Goal: Ask a question

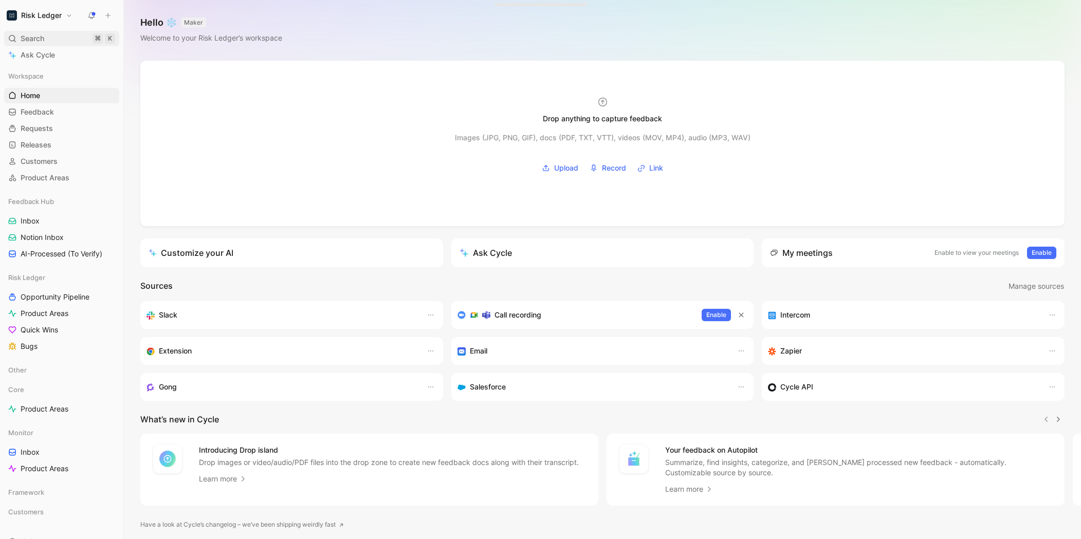
click at [47, 32] on div "Search ⌘ K" at bounding box center [61, 38] width 115 height 15
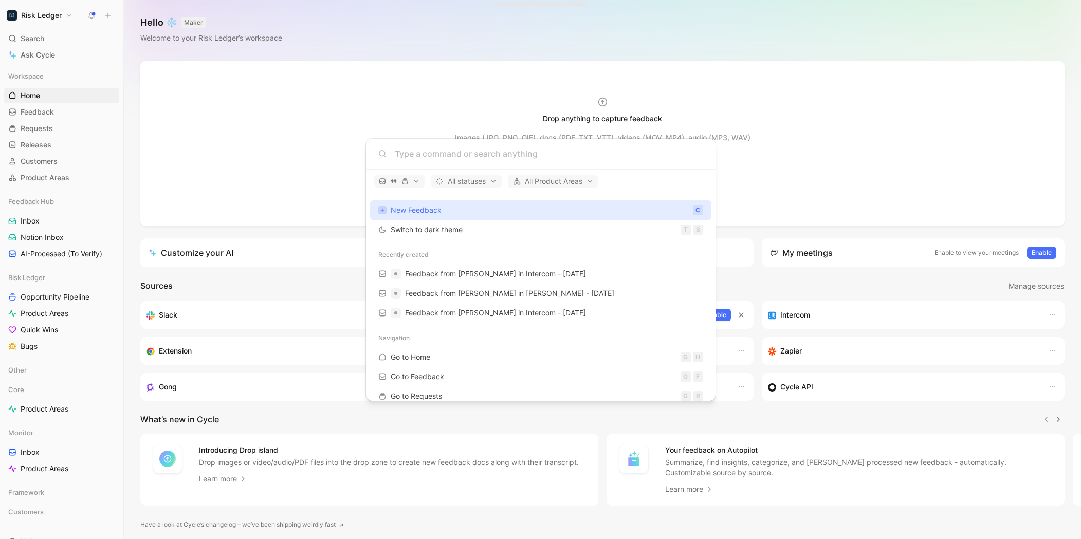
click at [38, 52] on body "Risk Ledger Search ⌘ K Ask Cycle Workspace Home G then H Feedback G then F Requ…" at bounding box center [540, 269] width 1081 height 539
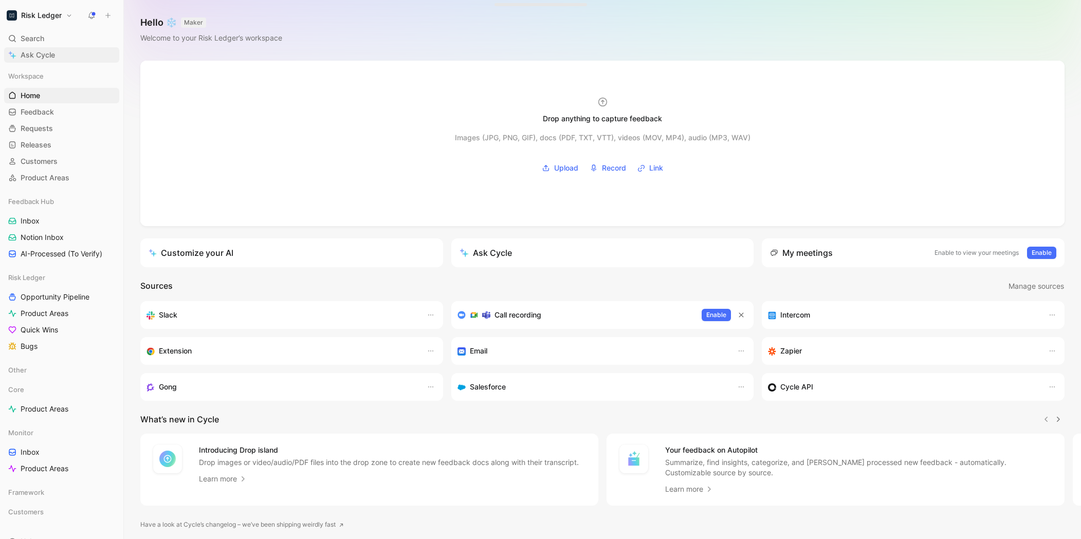
click at [27, 55] on span "Ask Cycle" at bounding box center [38, 55] width 34 height 12
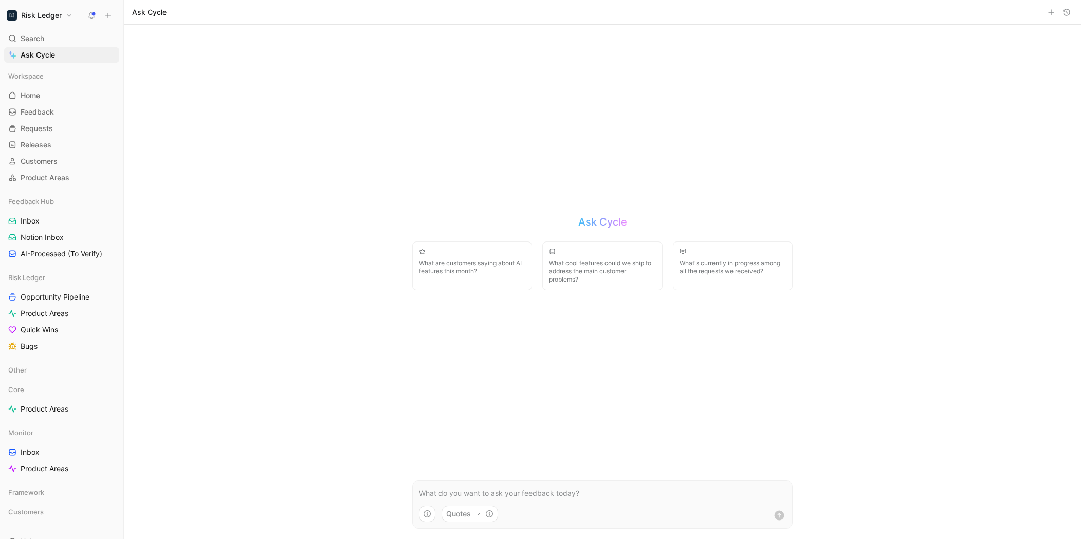
click at [490, 491] on p at bounding box center [602, 494] width 367 height 12
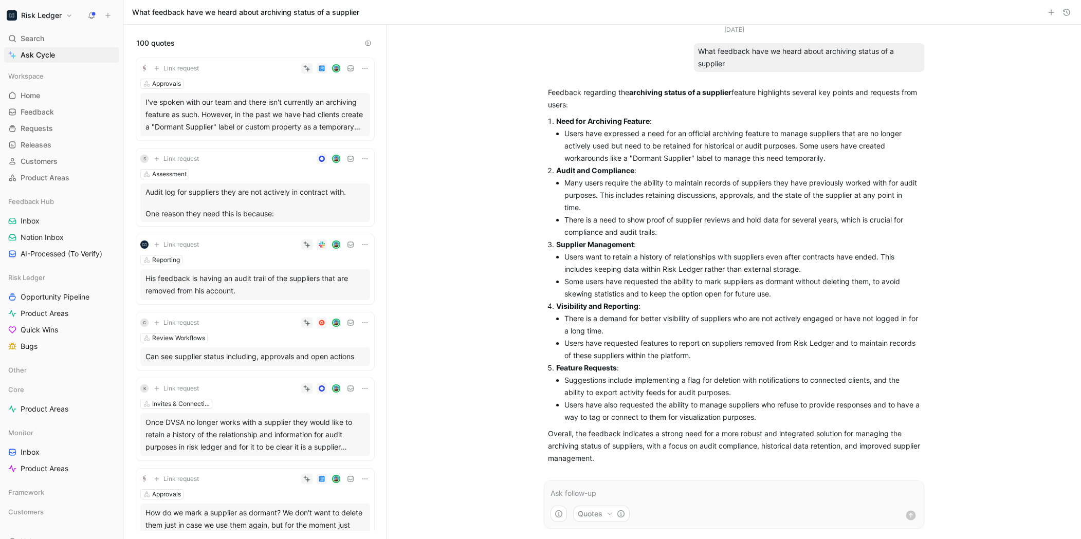
click at [257, 212] on p "Audit log for suppliers they are not actively in contract with. One reason they…" at bounding box center [256, 203] width 220 height 32
click at [257, 212] on div at bounding box center [540, 269] width 1081 height 539
click at [269, 123] on div "I've spoken with our team and there isn't currently an archiving feature as suc…" at bounding box center [256, 114] width 220 height 37
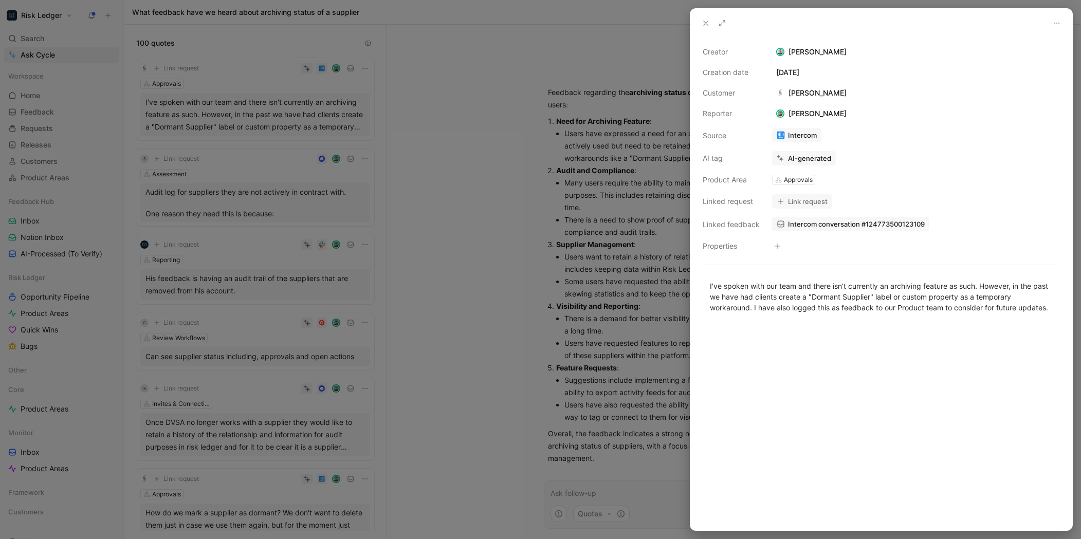
click at [334, 259] on div at bounding box center [540, 269] width 1081 height 539
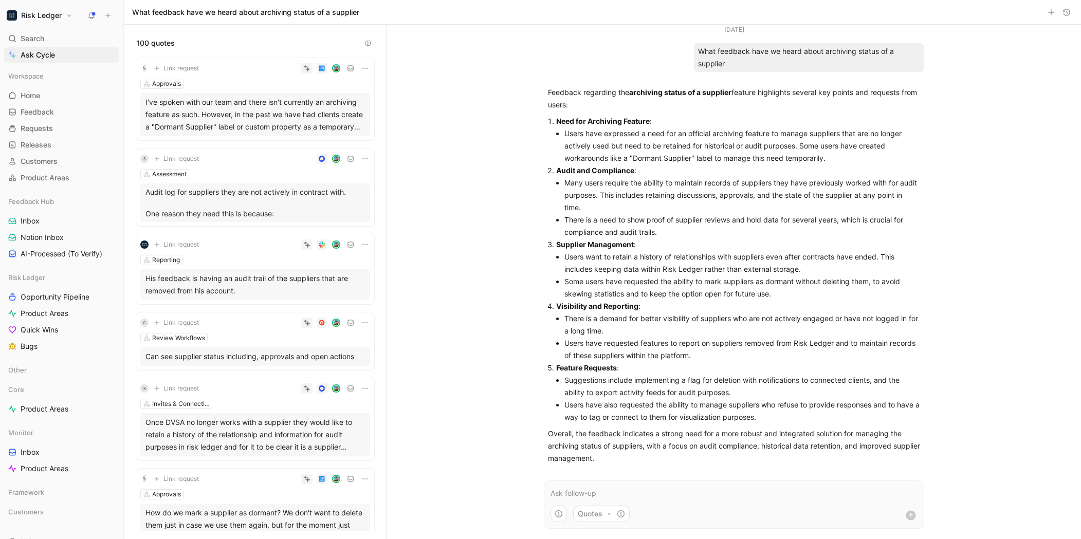
click at [276, 206] on p "Audit log for suppliers they are not actively in contract with. One reason they…" at bounding box center [256, 203] width 220 height 32
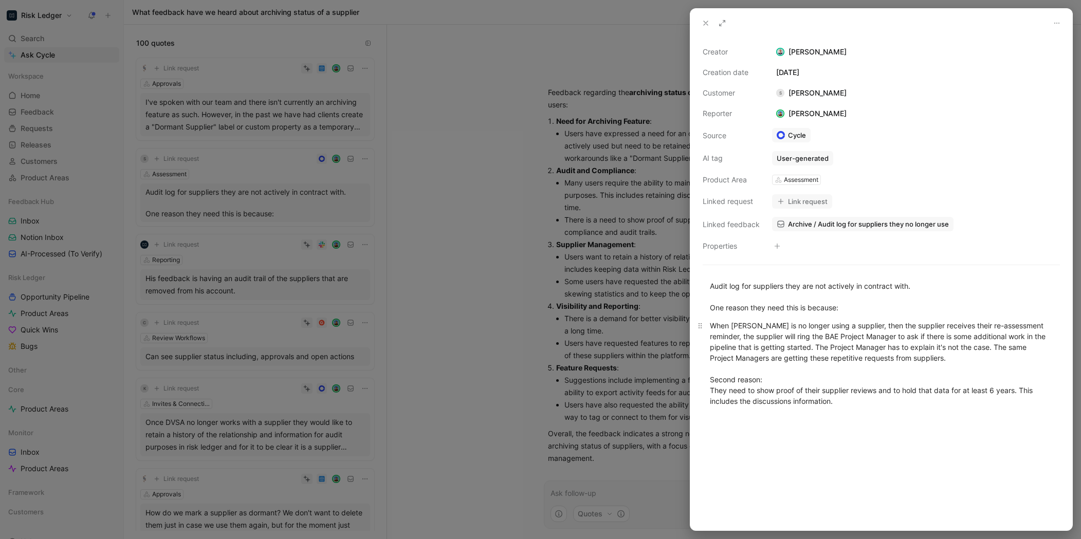
click at [804, 359] on div "When [PERSON_NAME] is no longer using a supplier, then the supplier receives th…" at bounding box center [881, 368] width 343 height 97
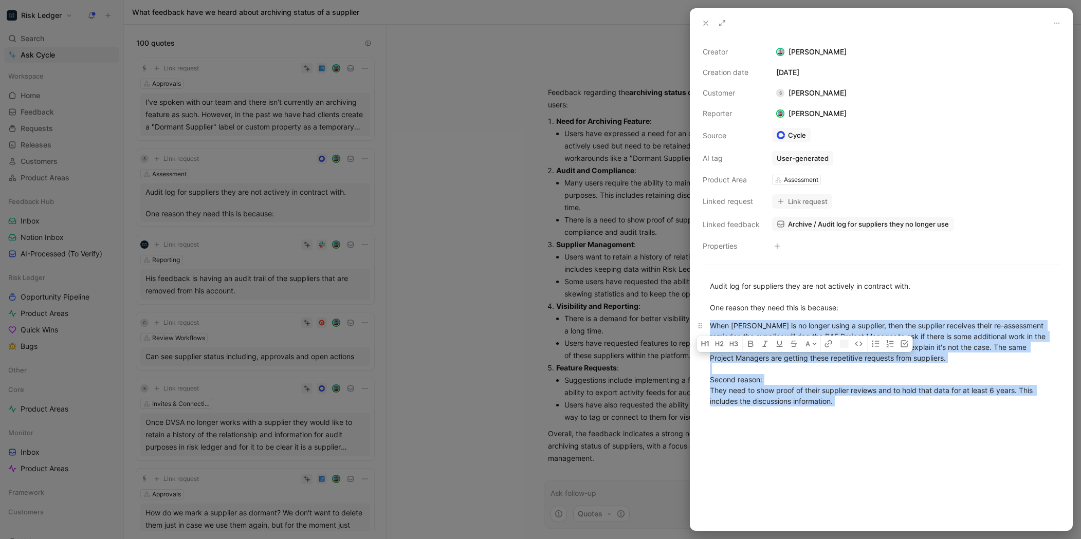
click at [804, 359] on div "When [PERSON_NAME] is no longer using a supplier, then the supplier receives th…" at bounding box center [881, 368] width 343 height 97
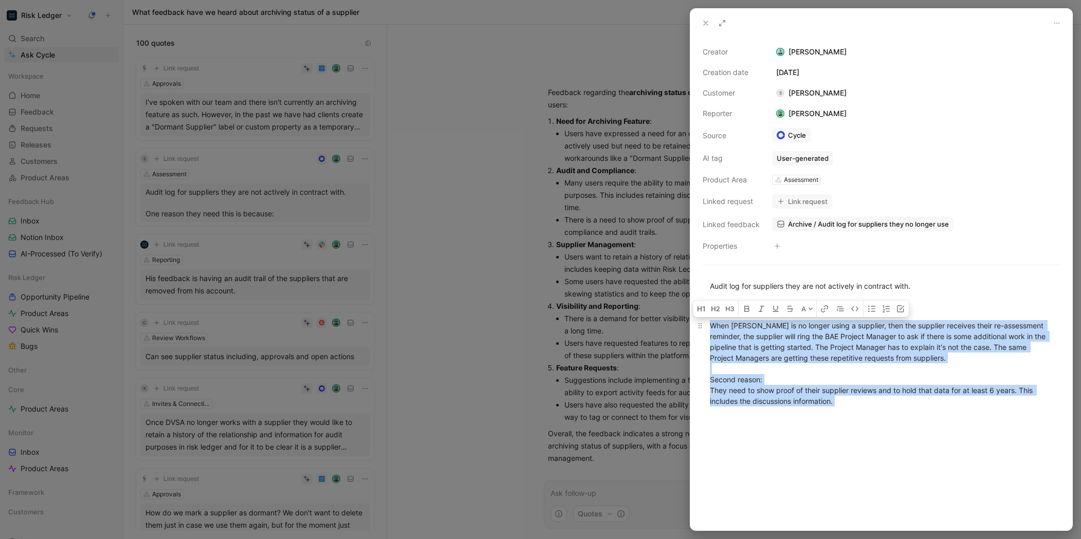
click at [790, 387] on div "When [PERSON_NAME] is no longer using a supplier, then the supplier receives th…" at bounding box center [881, 368] width 343 height 97
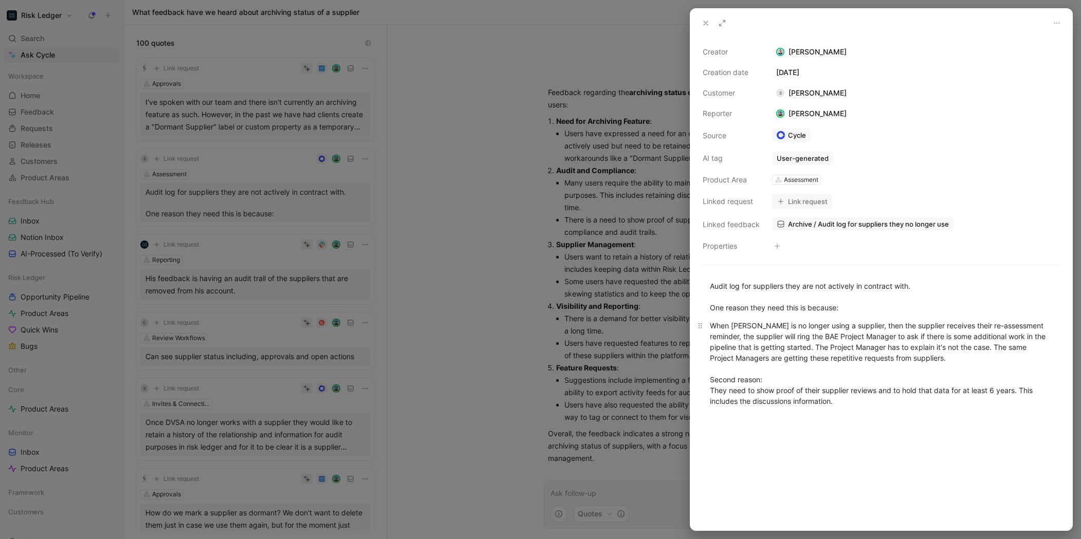
click at [789, 346] on div "When [PERSON_NAME] is no longer using a supplier, then the supplier receives th…" at bounding box center [881, 368] width 343 height 97
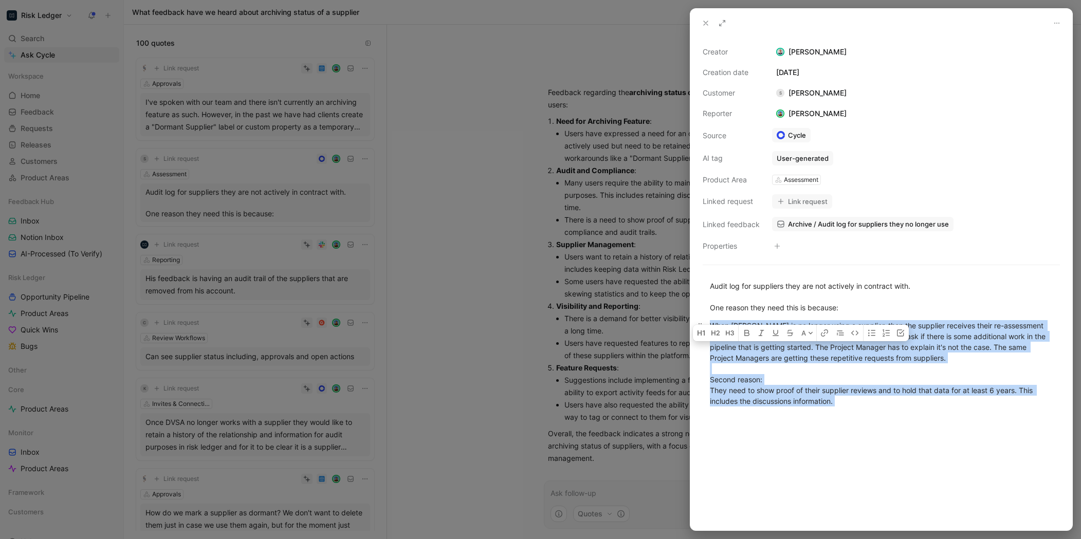
click at [789, 346] on div "When [PERSON_NAME] is no longer using a supplier, then the supplier receives th…" at bounding box center [881, 368] width 343 height 97
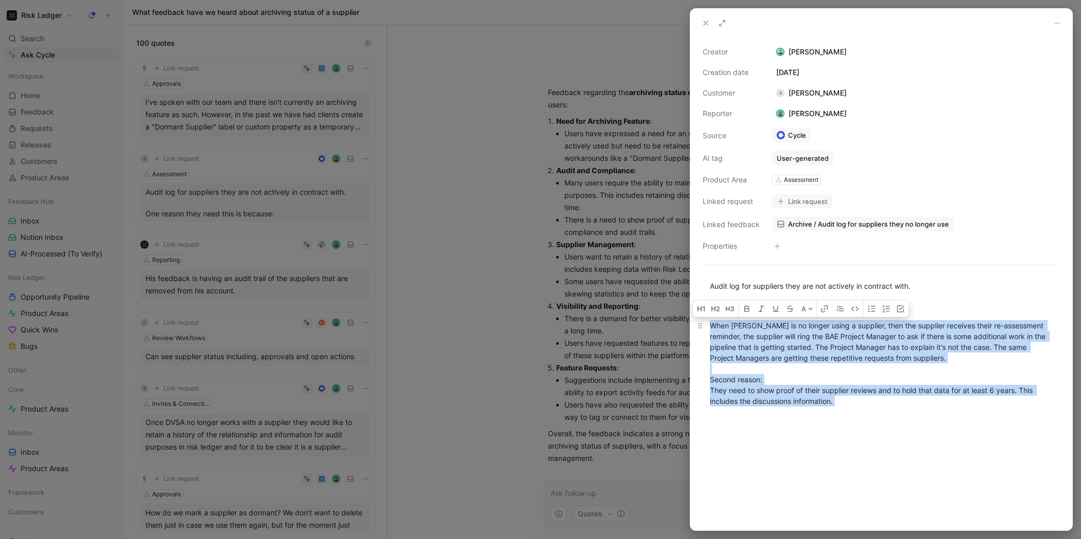
click at [777, 377] on div "When [PERSON_NAME] is no longer using a supplier, then the supplier receives th…" at bounding box center [881, 368] width 343 height 97
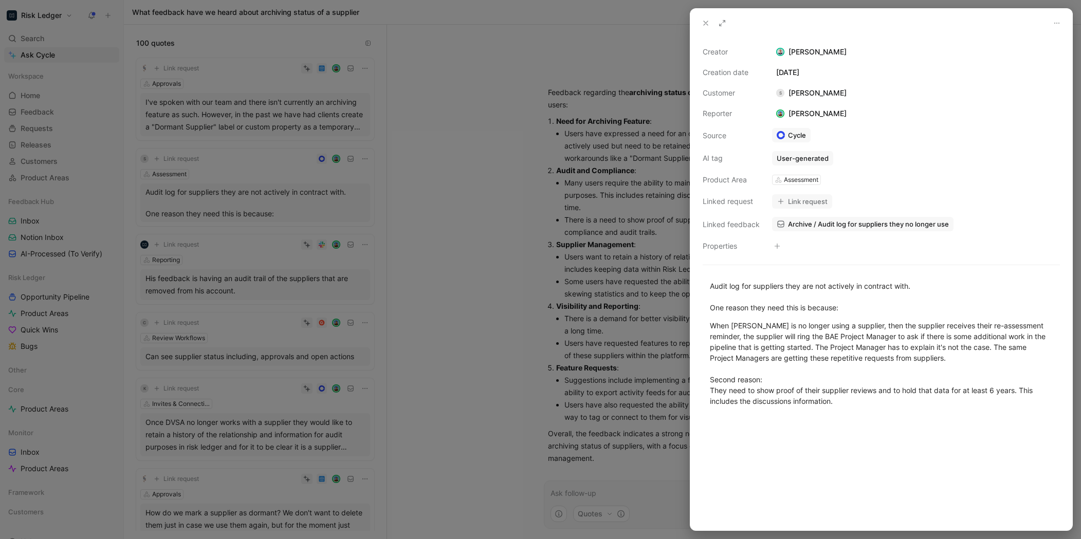
click at [472, 377] on div at bounding box center [540, 269] width 1081 height 539
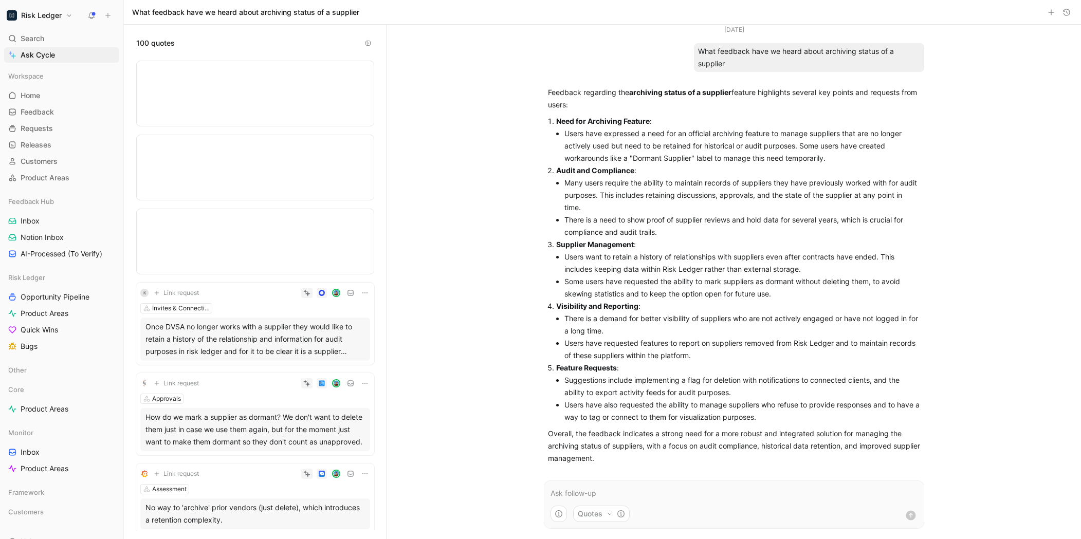
scroll to position [365, 0]
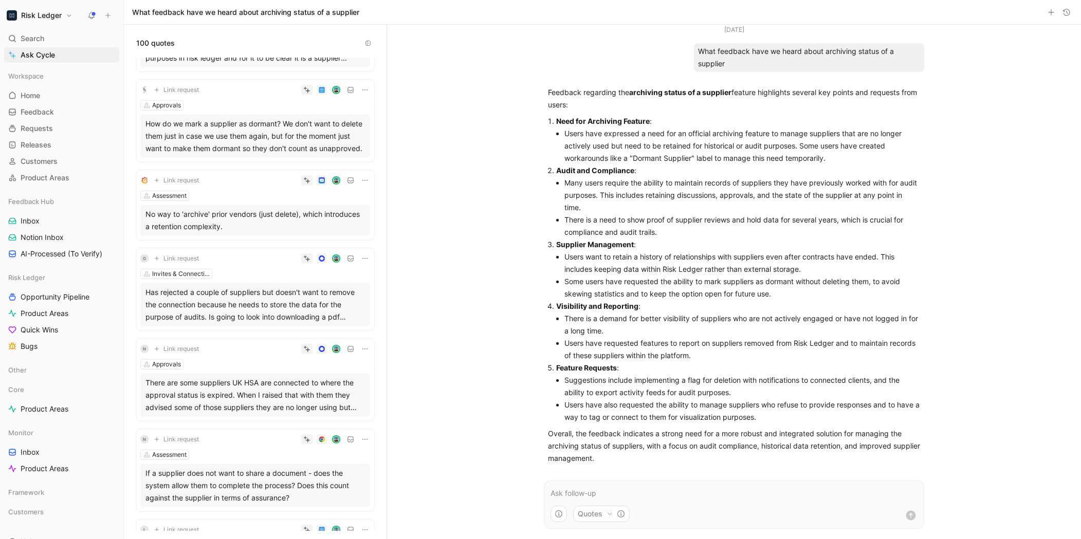
click at [216, 482] on div "If a supplier does not want to share a document - does the system allow them to…" at bounding box center [256, 485] width 220 height 37
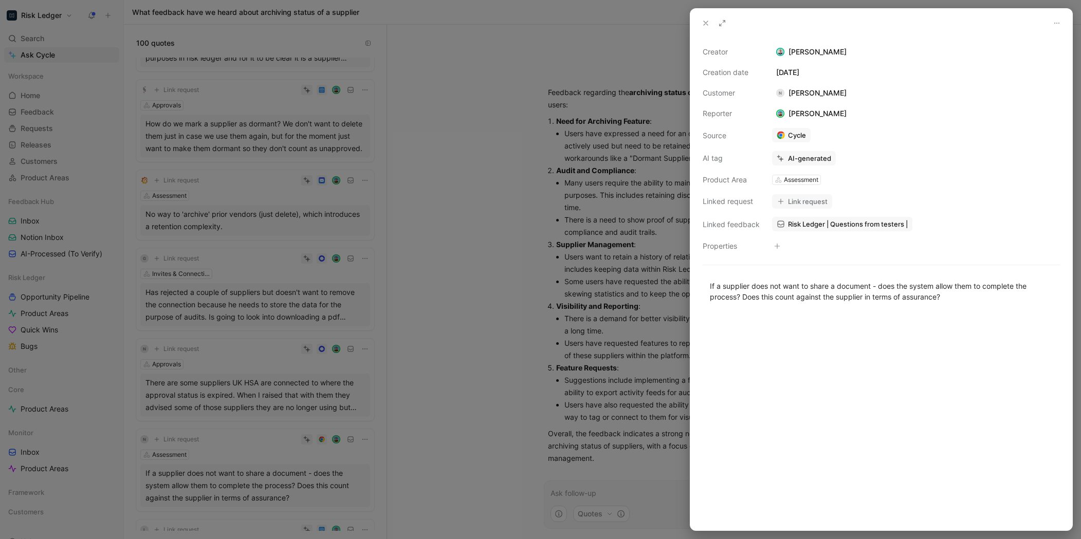
click at [248, 417] on div at bounding box center [540, 269] width 1081 height 539
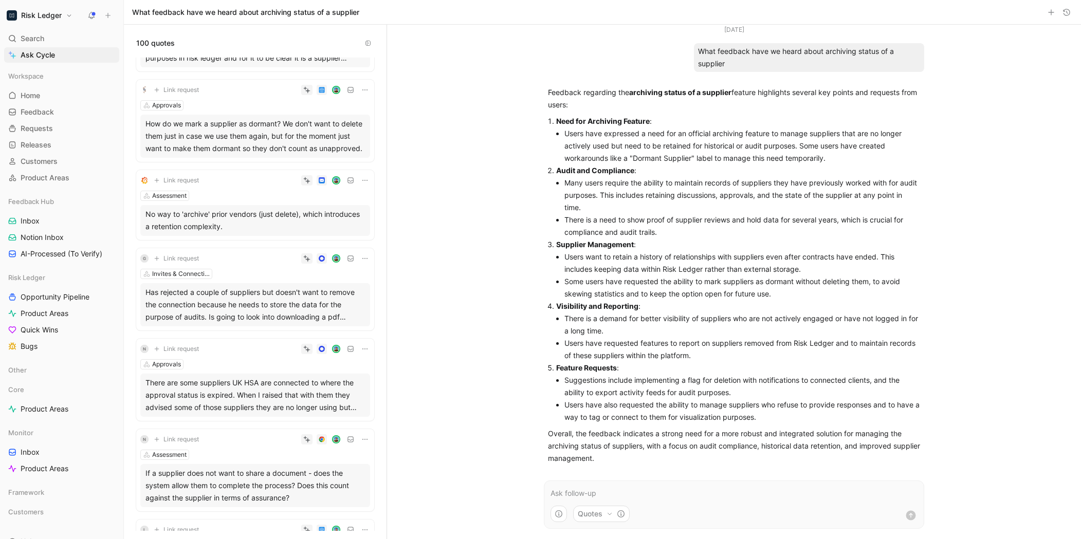
click at [265, 309] on div "Has rejected a couple of suppliers but doesn't want to remove the connection be…" at bounding box center [256, 304] width 220 height 37
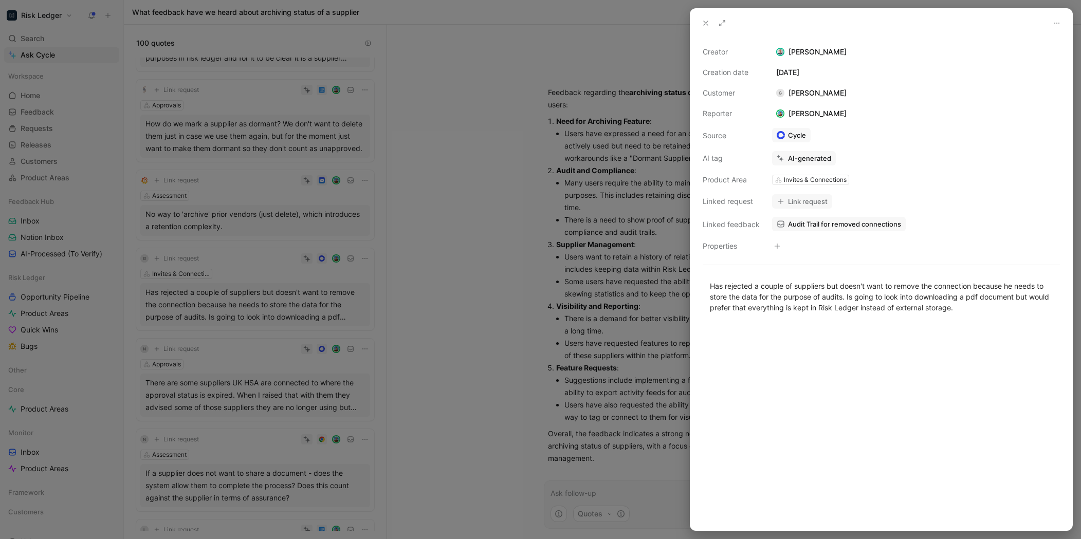
click at [403, 352] on div at bounding box center [540, 269] width 1081 height 539
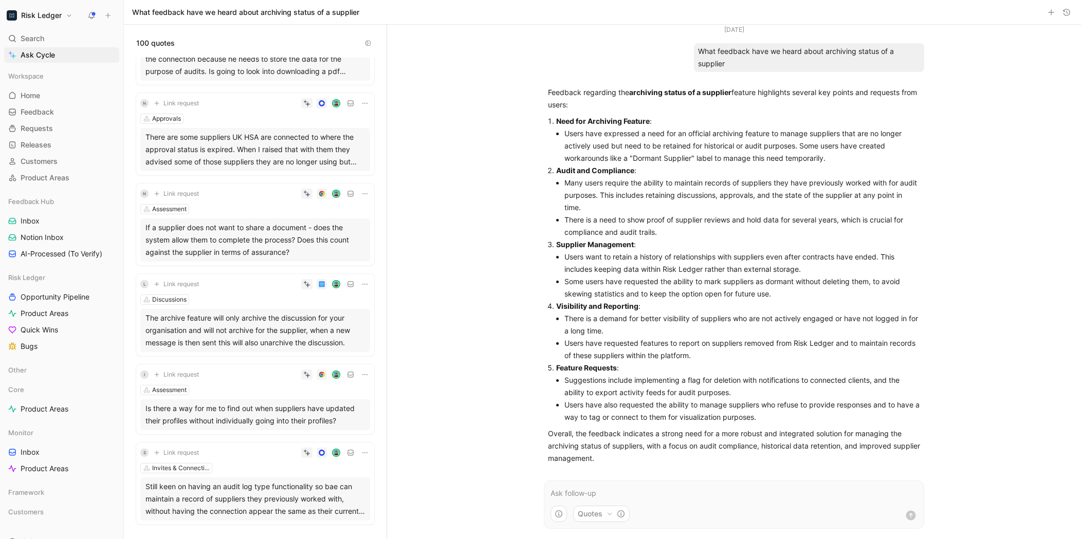
scroll to position [640, 0]
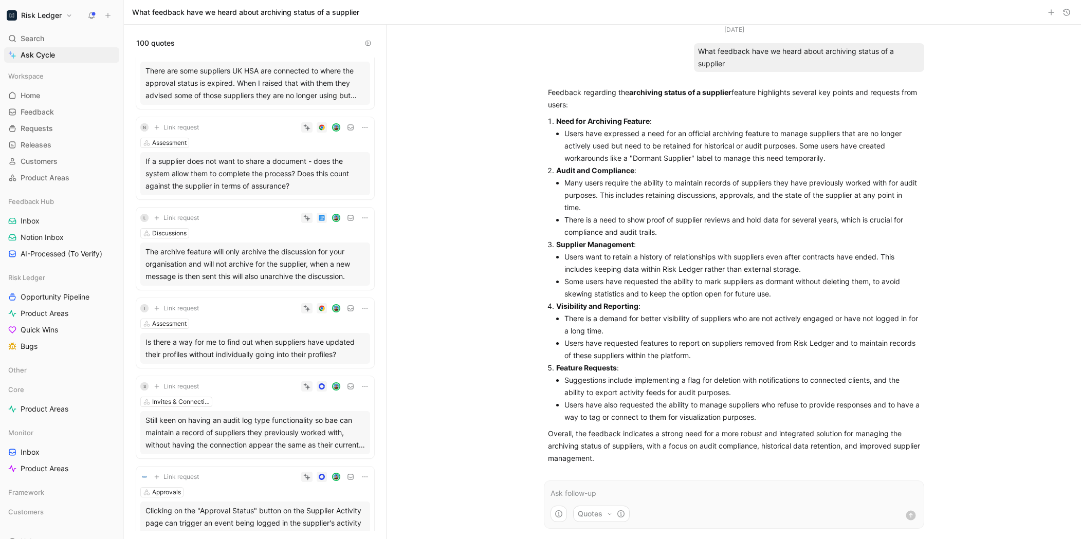
click at [274, 357] on div "Is there a way for me to find out when suppliers have updated their profiles wi…" at bounding box center [256, 348] width 220 height 25
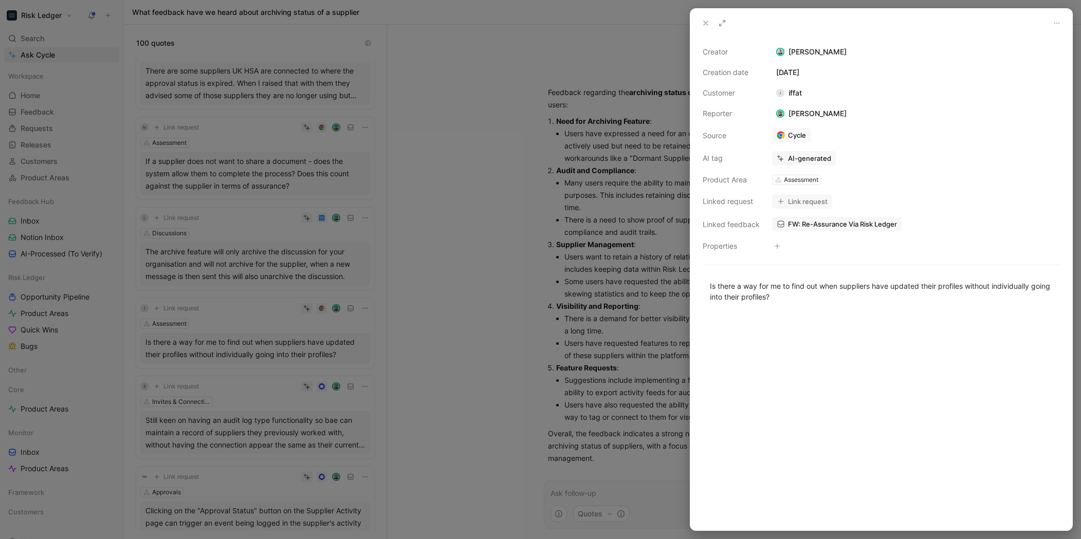
click at [266, 380] on div at bounding box center [540, 269] width 1081 height 539
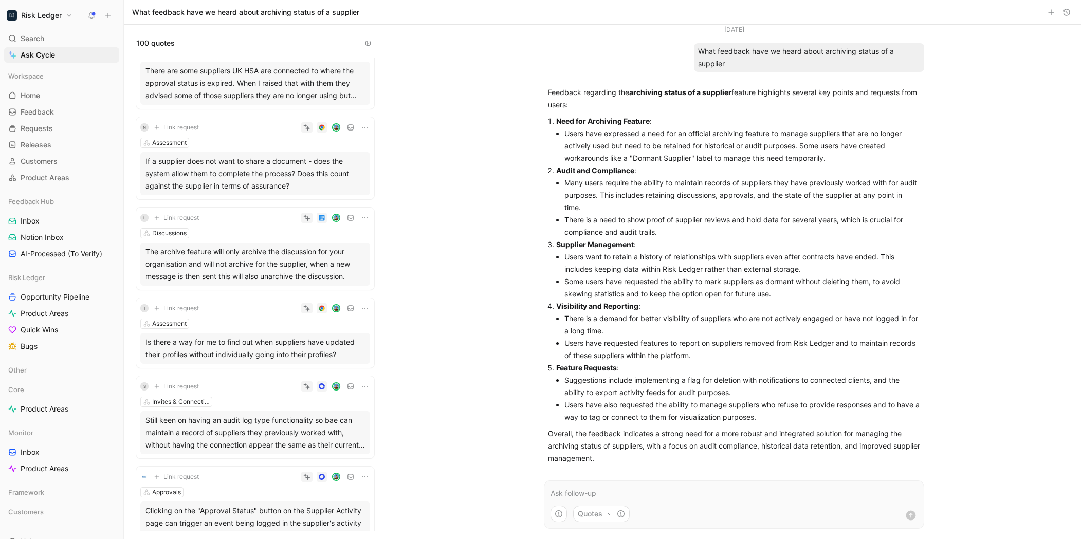
click at [265, 424] on div "Still keen on having an audit log type functionality so bae can maintain a reco…" at bounding box center [256, 432] width 220 height 37
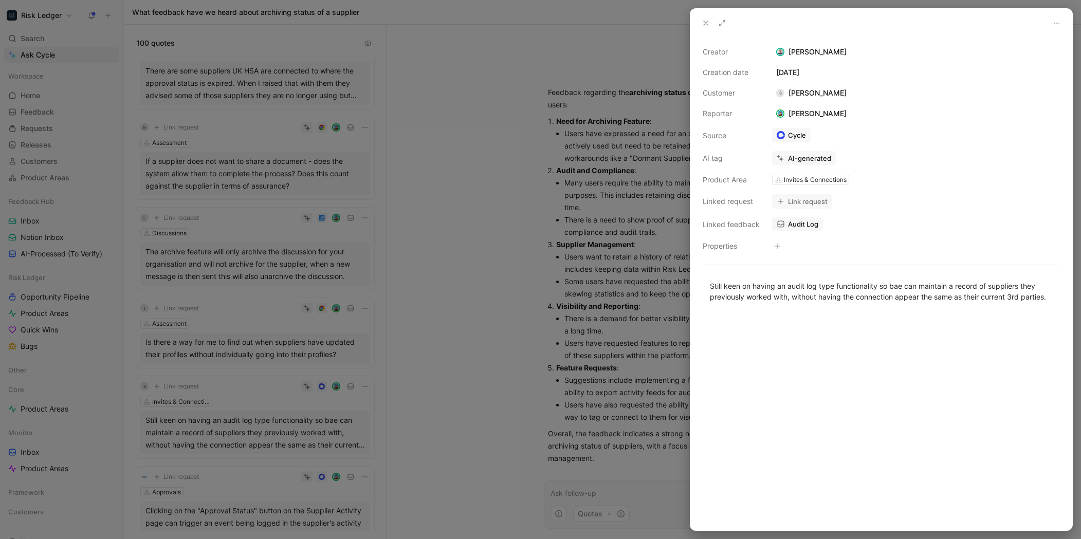
click at [705, 25] on icon at bounding box center [706, 23] width 8 height 8
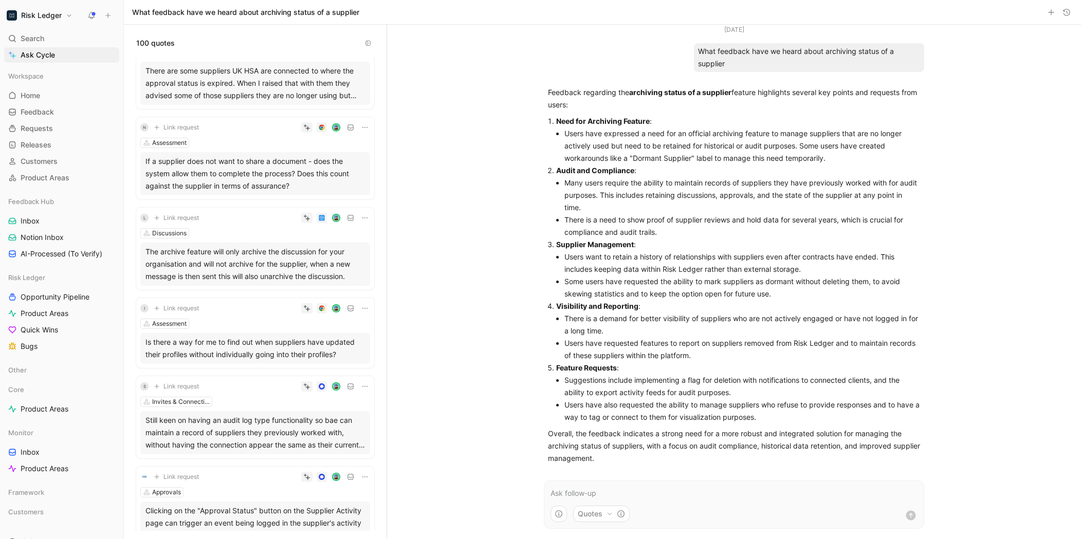
scroll to position [3, 0]
click at [682, 316] on li "There is a demand for better visibility of suppliers who are not actively engag…" at bounding box center [743, 322] width 356 height 25
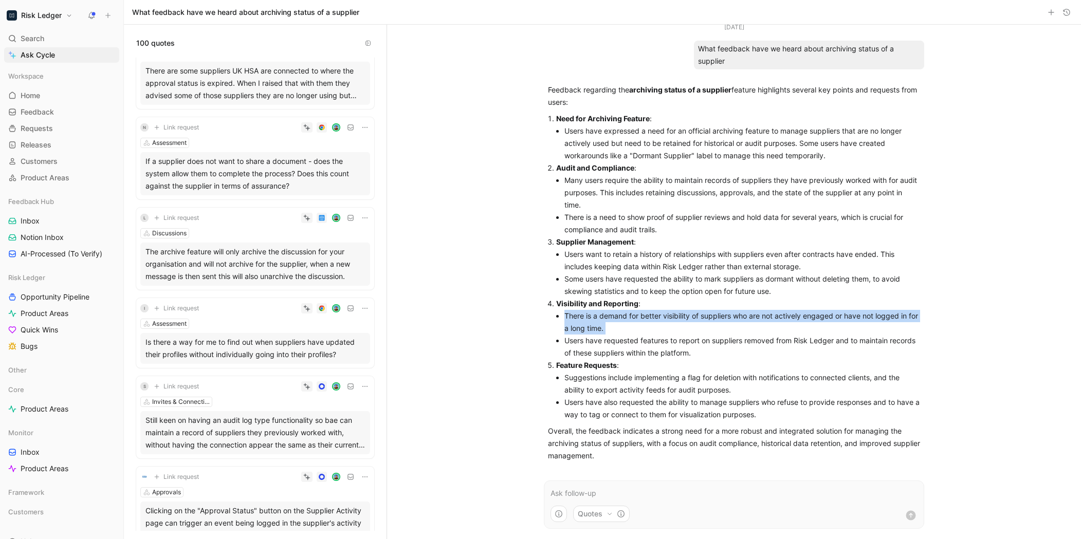
click at [682, 316] on li "There is a demand for better visibility of suppliers who are not actively engag…" at bounding box center [743, 322] width 356 height 25
click at [682, 324] on li "There is a demand for better visibility of suppliers who are not actively engag…" at bounding box center [743, 322] width 356 height 25
click at [667, 325] on li "There is a demand for better visibility of suppliers who are not actively engag…" at bounding box center [743, 322] width 356 height 25
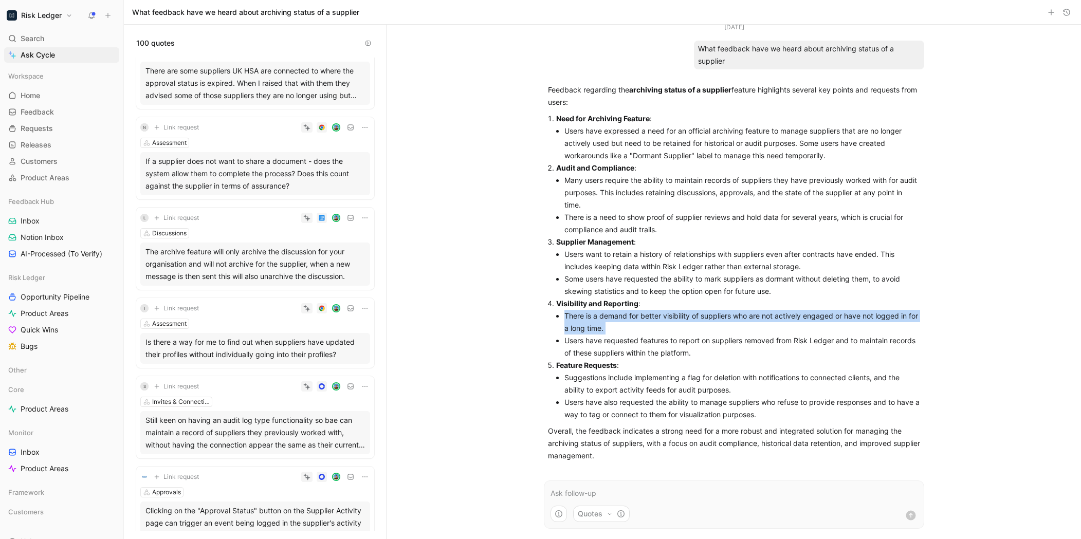
click at [667, 325] on li "There is a demand for better visibility of suppliers who are not actively engag…" at bounding box center [743, 322] width 356 height 25
click at [645, 354] on li "Users have requested features to report on suppliers removed from Risk Ledger a…" at bounding box center [743, 347] width 356 height 25
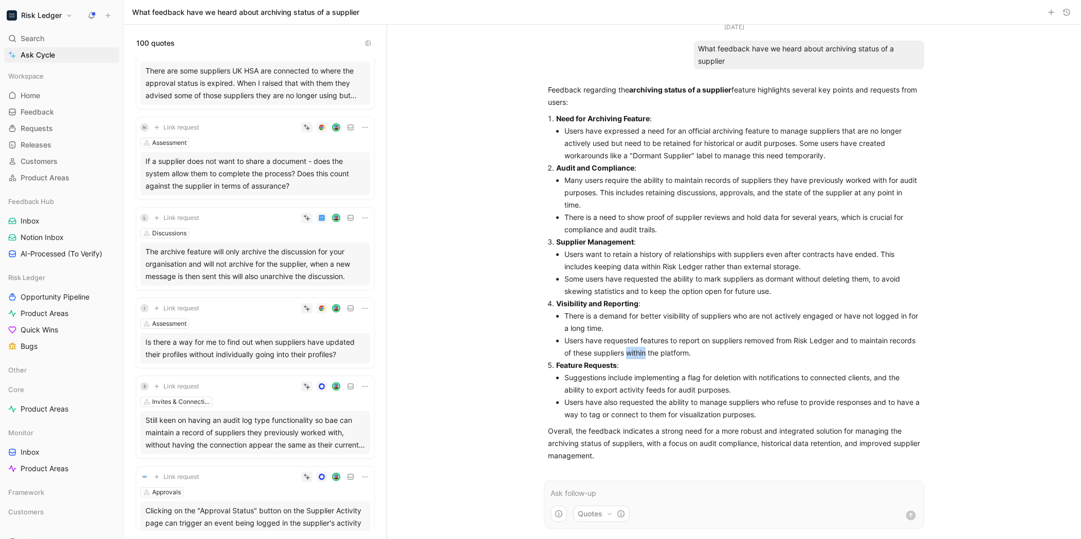
click at [645, 354] on li "Users have requested features to report on suppliers removed from Risk Ledger a…" at bounding box center [743, 347] width 356 height 25
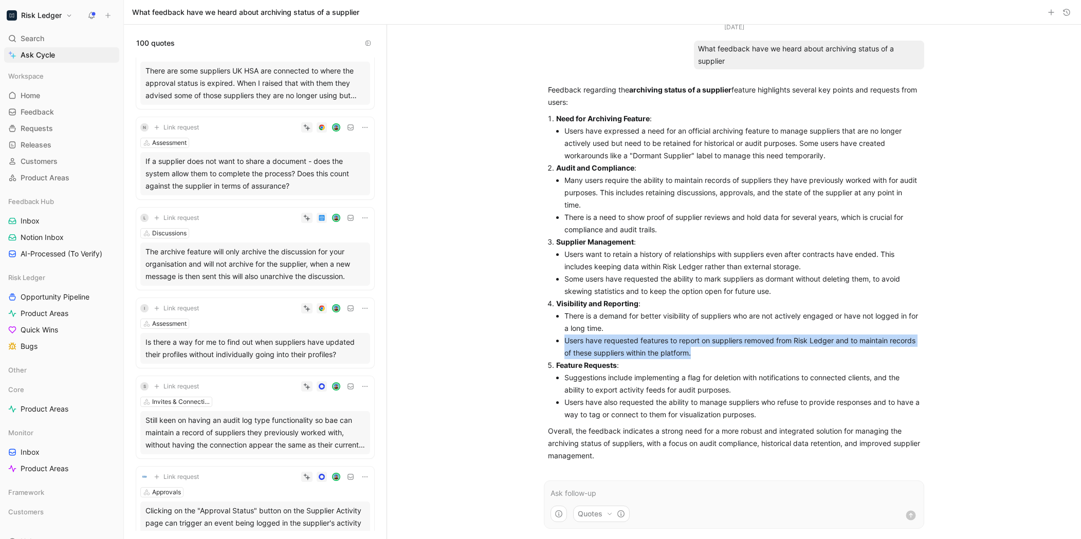
click at [645, 354] on li "Users have requested features to report on suppliers removed from Risk Ledger a…" at bounding box center [743, 347] width 356 height 25
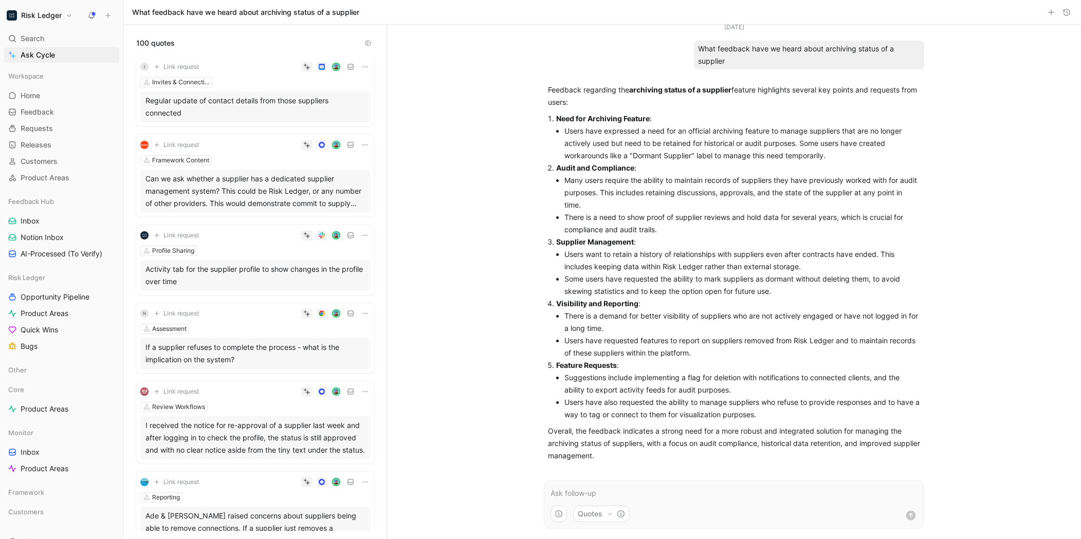
scroll to position [1308, 0]
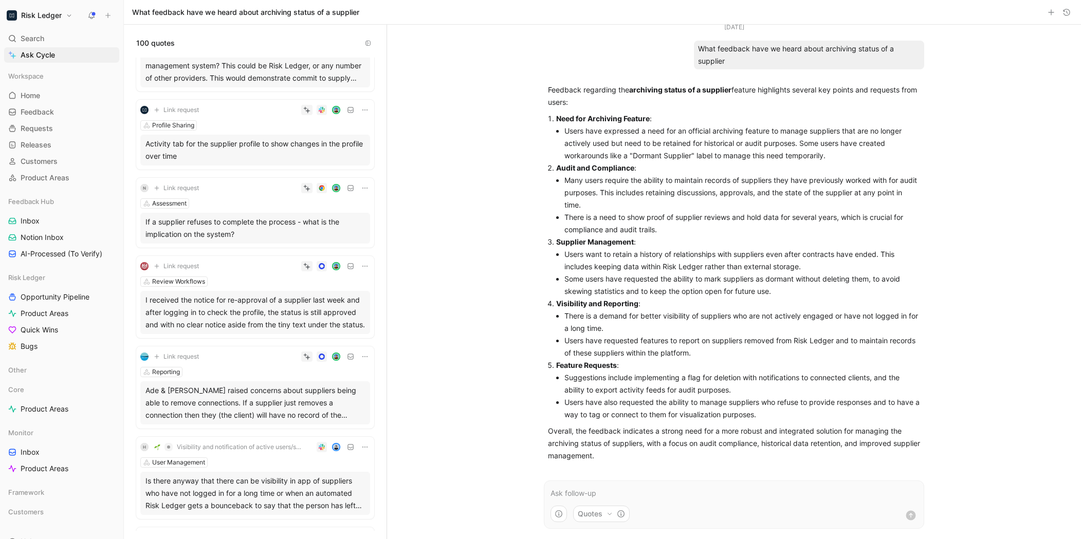
click at [222, 329] on div "I received the notice for re-approval of a supplier last week and after logging…" at bounding box center [256, 312] width 220 height 37
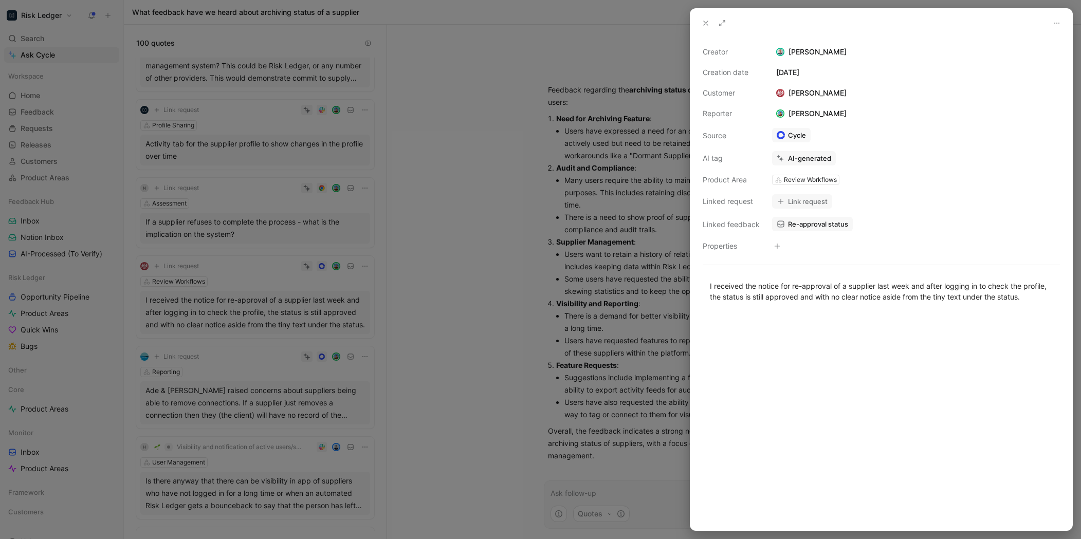
click at [226, 326] on div at bounding box center [540, 269] width 1081 height 539
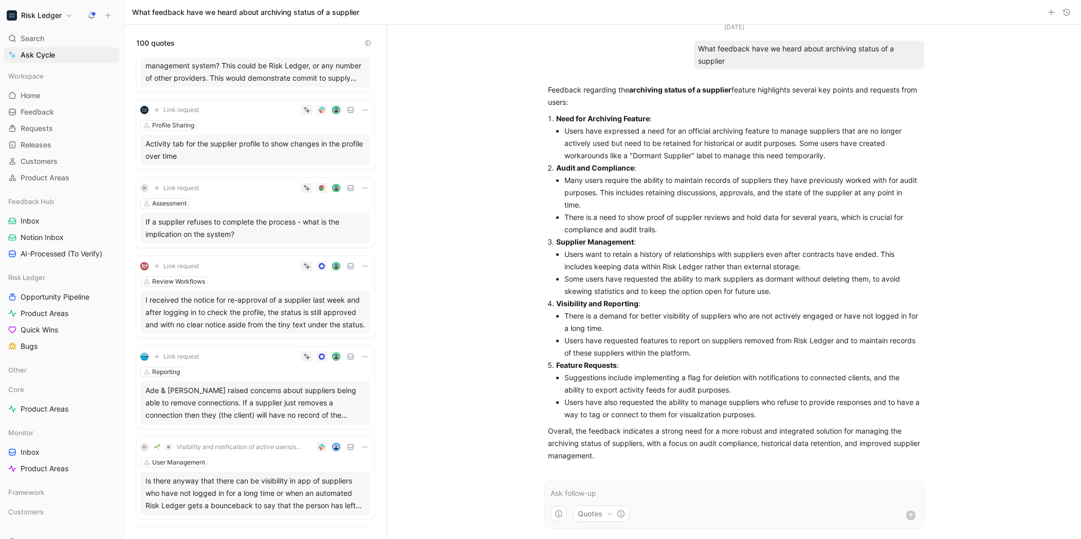
click at [252, 311] on div "I received the notice for re-approval of a supplier last week and after logging…" at bounding box center [256, 312] width 220 height 37
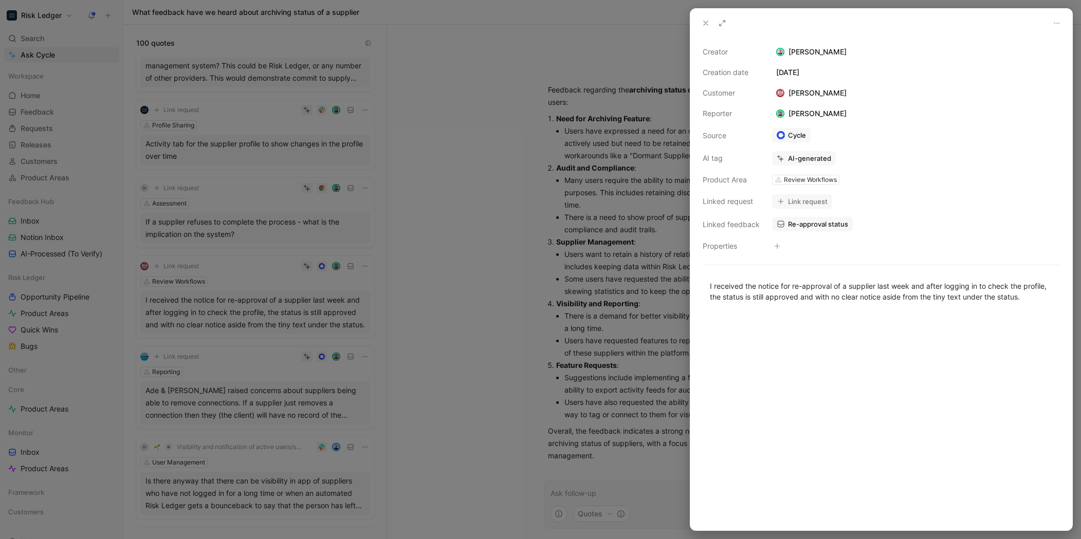
click at [245, 369] on div at bounding box center [540, 269] width 1081 height 539
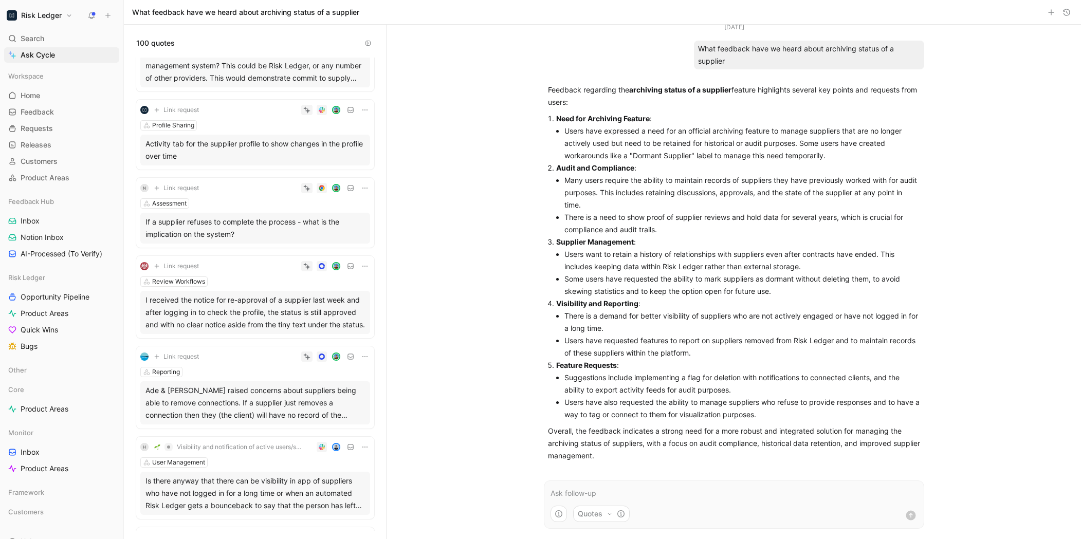
click at [260, 387] on div "Ade & [PERSON_NAME] raised concerns about suppliers being able to remove connec…" at bounding box center [256, 403] width 220 height 37
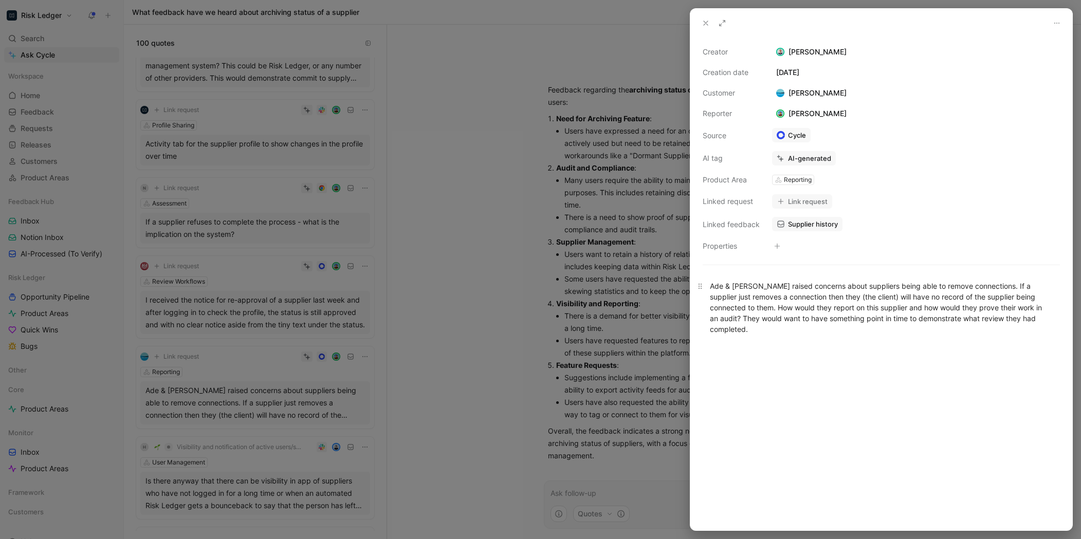
click at [912, 309] on div "Ade & [PERSON_NAME] raised concerns about suppliers being able to remove connec…" at bounding box center [881, 308] width 343 height 54
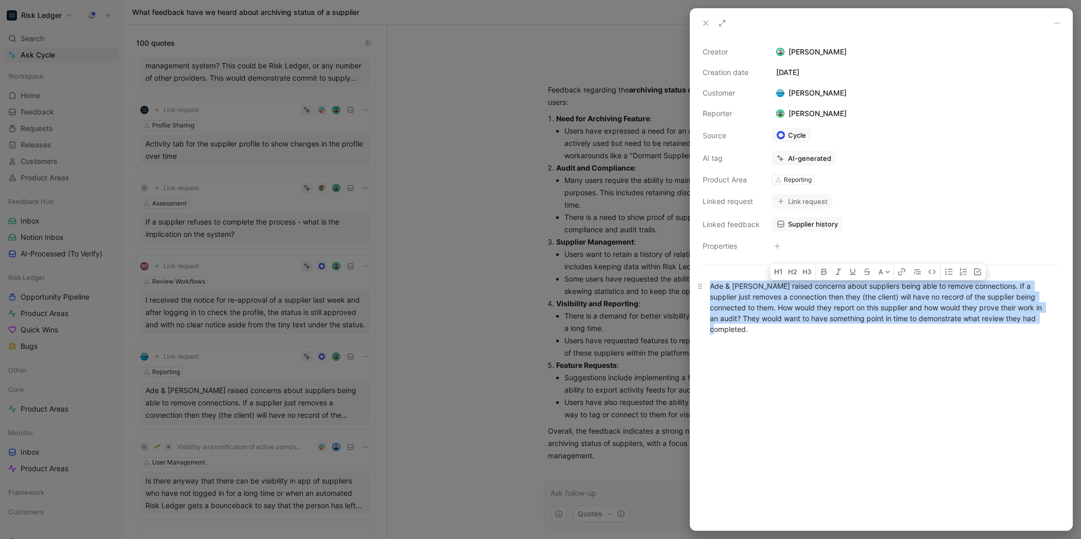
click at [912, 309] on div "Ade & [PERSON_NAME] raised concerns about suppliers being able to remove connec…" at bounding box center [881, 308] width 343 height 54
click at [908, 330] on div "Ade & [PERSON_NAME] raised concerns about suppliers being able to remove connec…" at bounding box center [882, 307] width 382 height 77
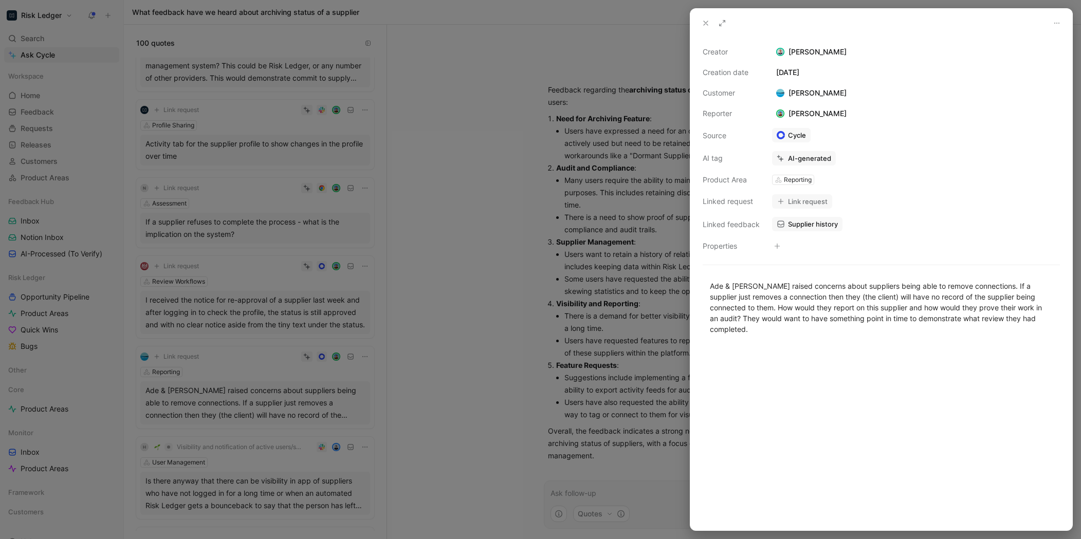
click at [454, 344] on div at bounding box center [540, 269] width 1081 height 539
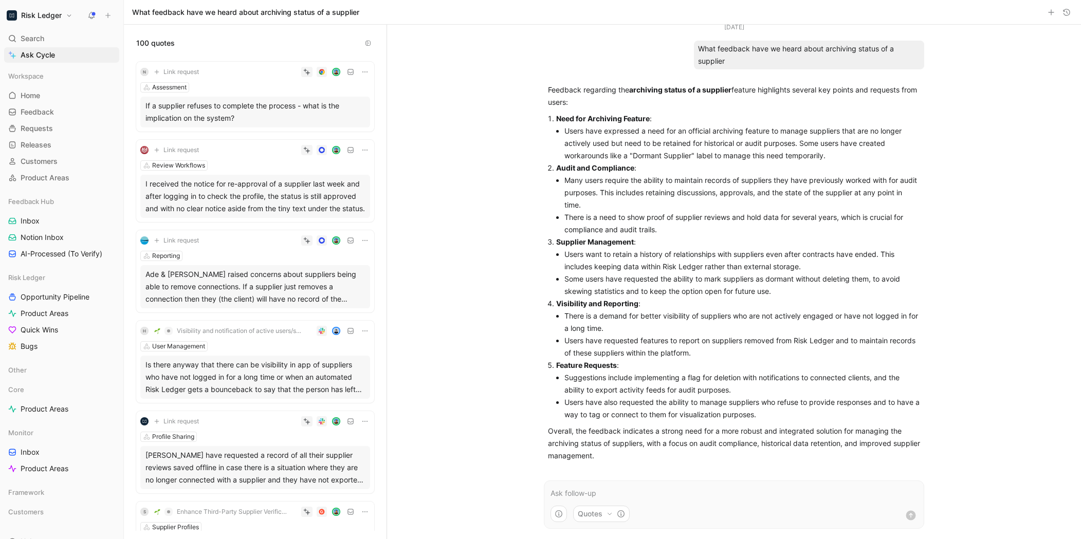
scroll to position [1426, 0]
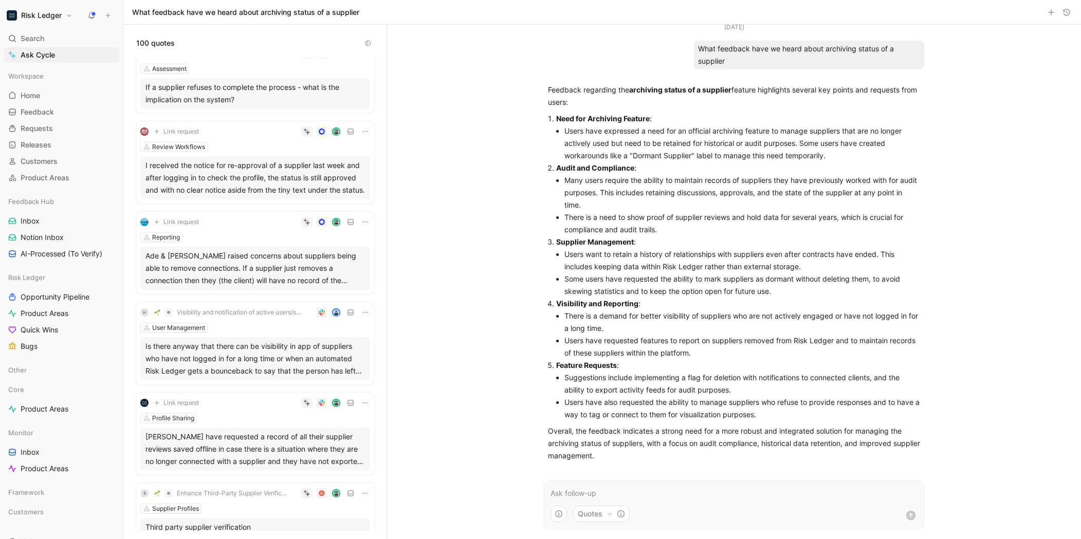
click at [260, 350] on div "Is there anyway that there can be visibility in app of suppliers who have not l…" at bounding box center [256, 358] width 220 height 37
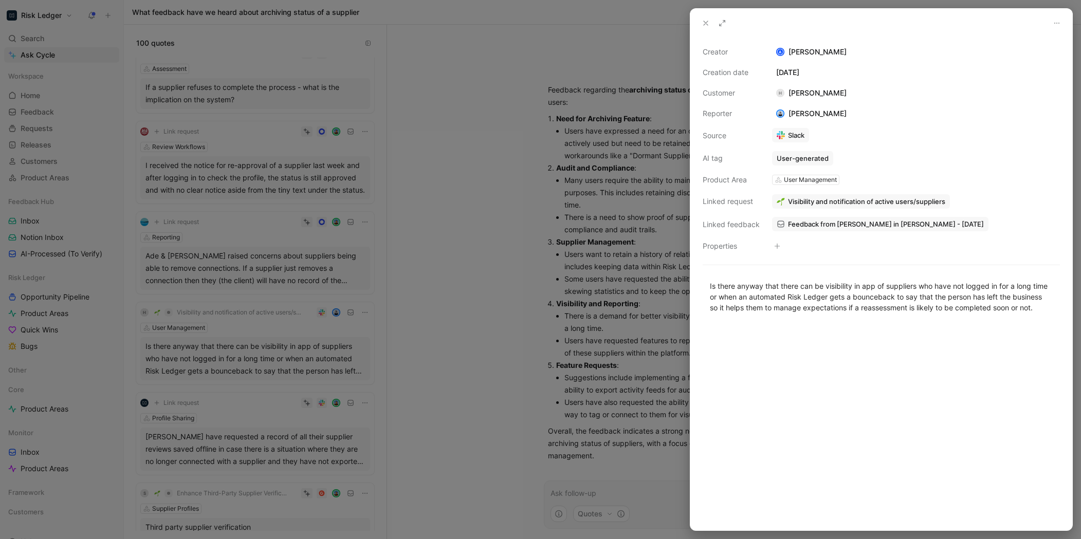
click at [423, 381] on div at bounding box center [540, 269] width 1081 height 539
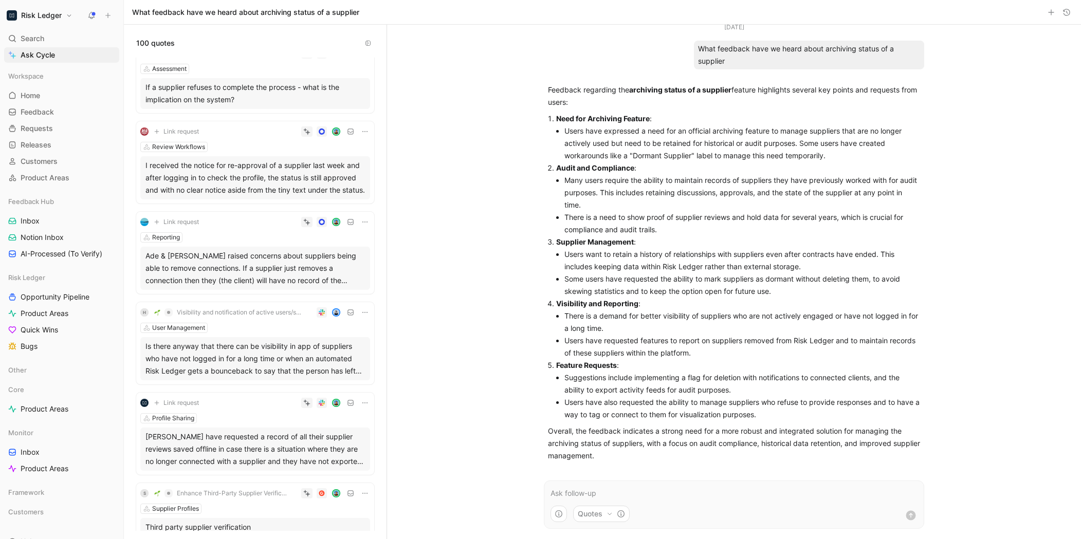
click at [246, 434] on div "[PERSON_NAME] have requested a record of all their supplier reviews saved offli…" at bounding box center [256, 449] width 220 height 37
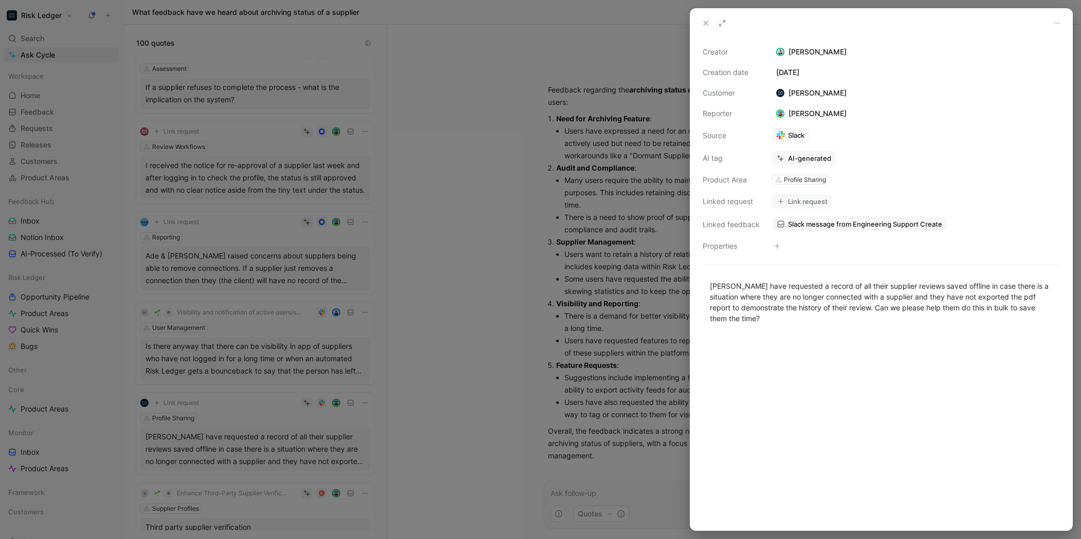
click at [326, 499] on div at bounding box center [540, 269] width 1081 height 539
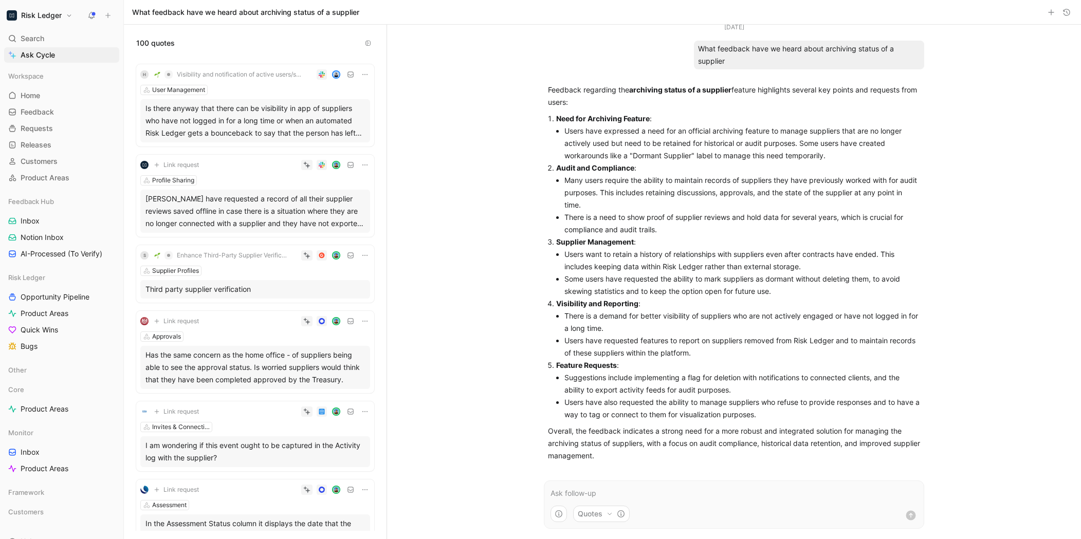
scroll to position [1671, 0]
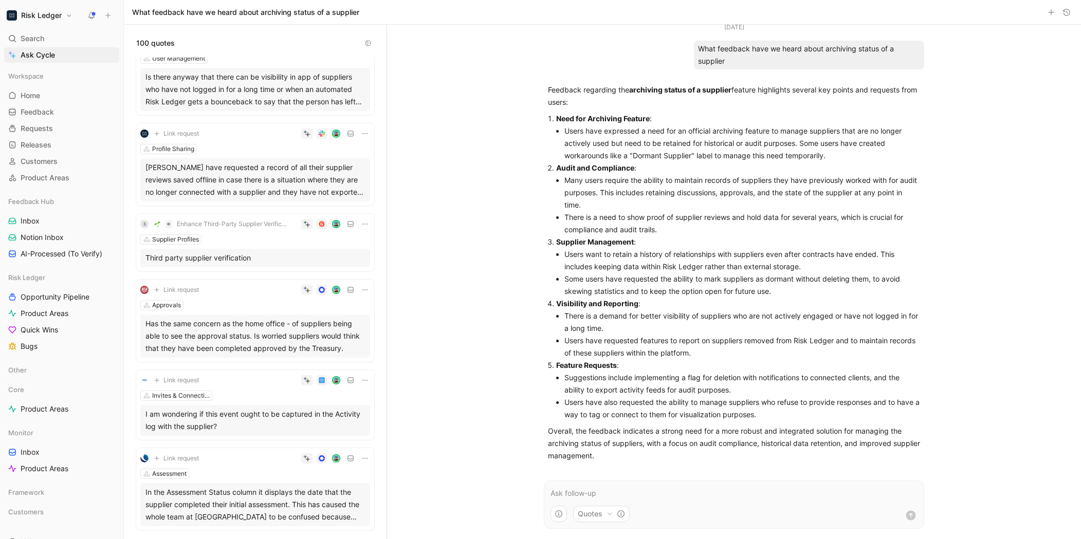
click at [249, 334] on div "Has the same concern as the home office - of suppliers being able to see the ap…" at bounding box center [256, 336] width 220 height 37
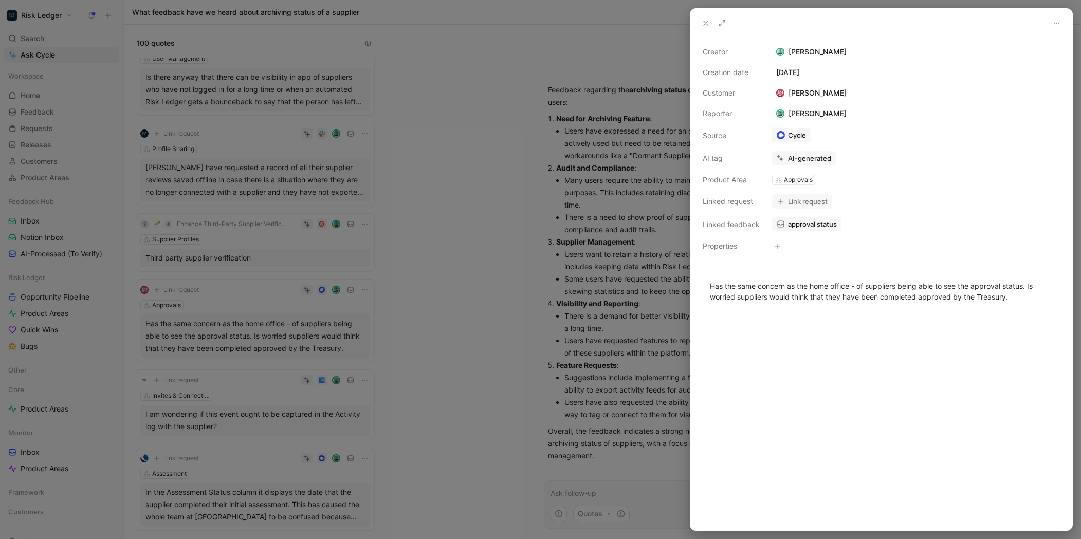
click at [255, 360] on div at bounding box center [540, 269] width 1081 height 539
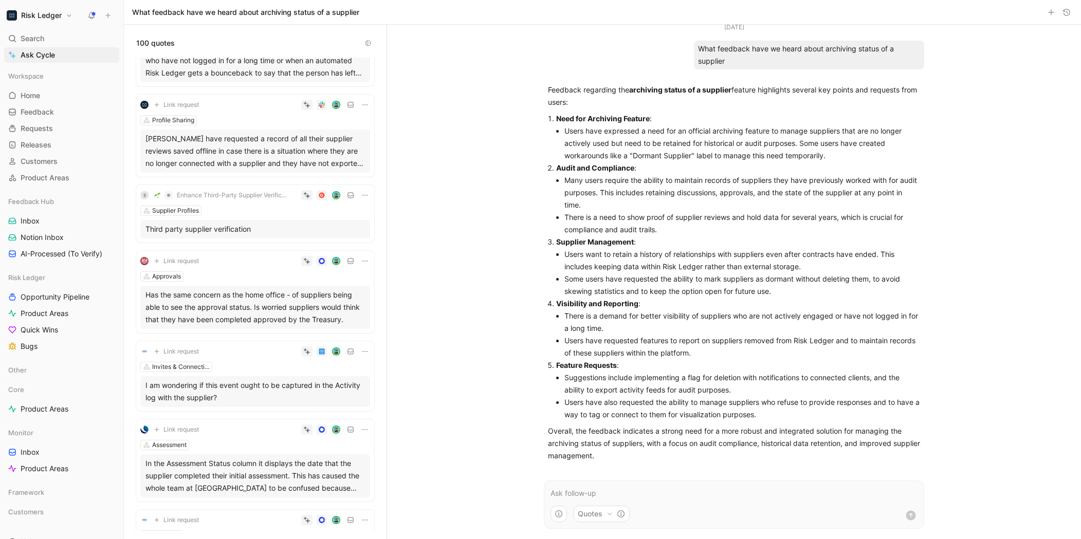
scroll to position [1713, 0]
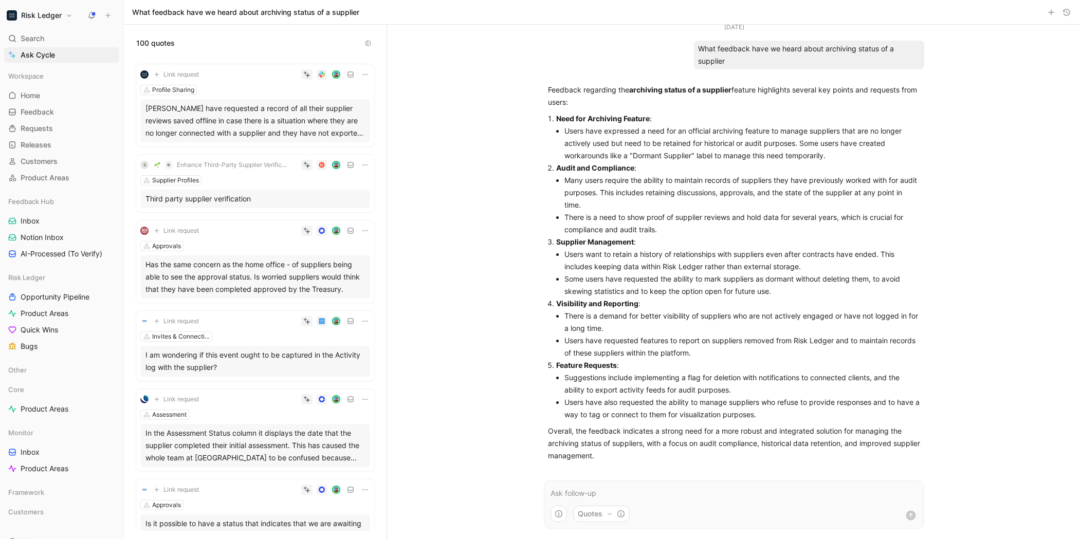
click at [255, 360] on div "I am wondering if this event ought to be captured in the Activity log with the …" at bounding box center [256, 361] width 220 height 25
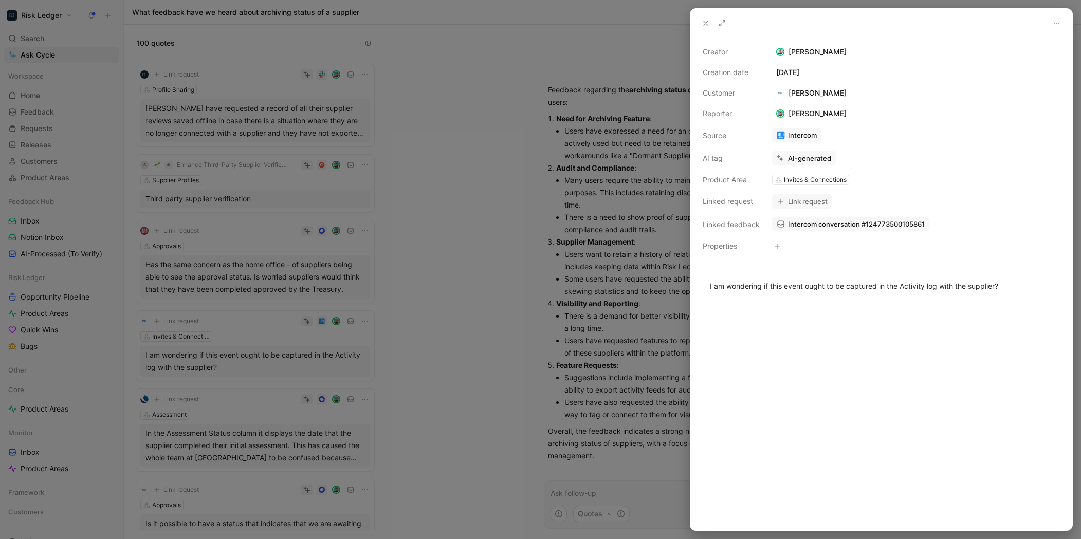
click at [254, 362] on div at bounding box center [540, 269] width 1081 height 539
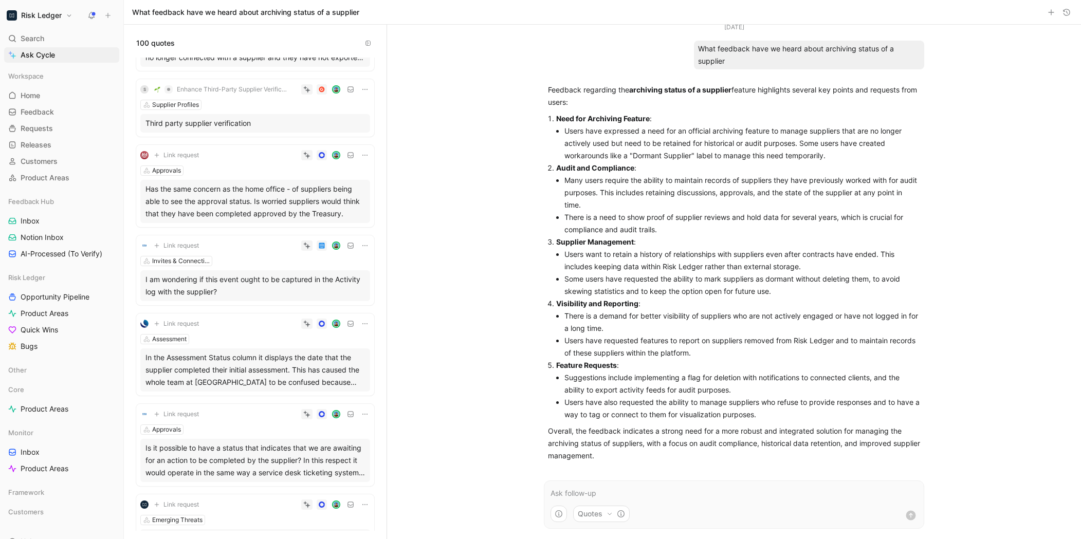
scroll to position [1781, 0]
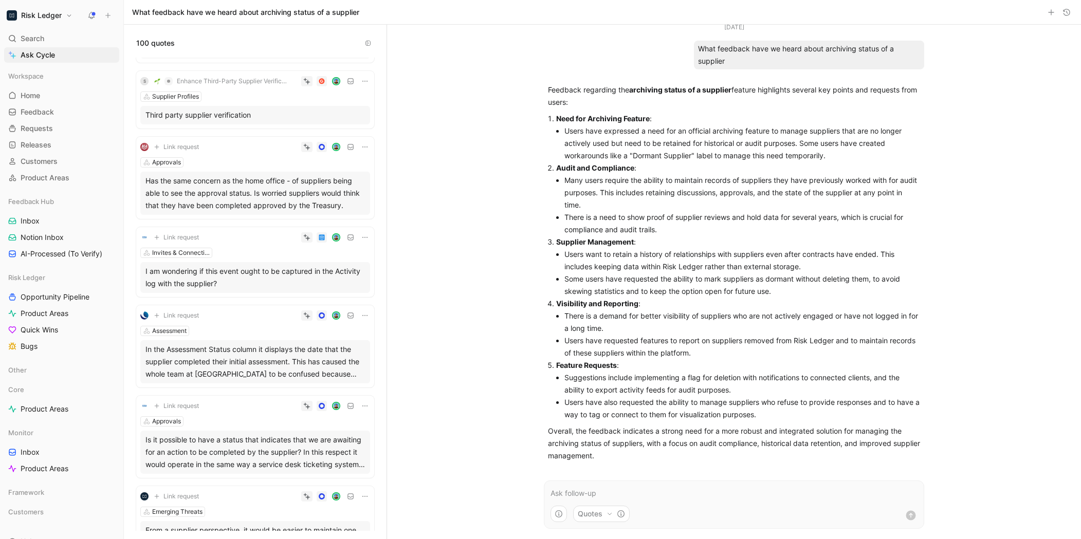
click at [258, 364] on div "In the Assessment Status column it displays the date that the supplier complete…" at bounding box center [256, 362] width 220 height 37
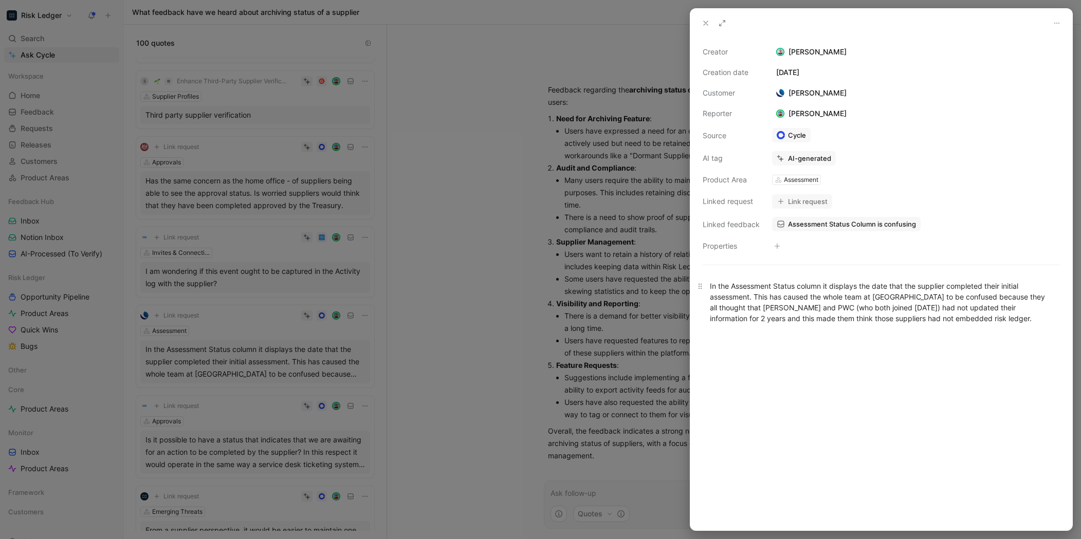
click at [783, 302] on div "In the Assessment Status column it displays the date that the supplier complete…" at bounding box center [881, 302] width 343 height 43
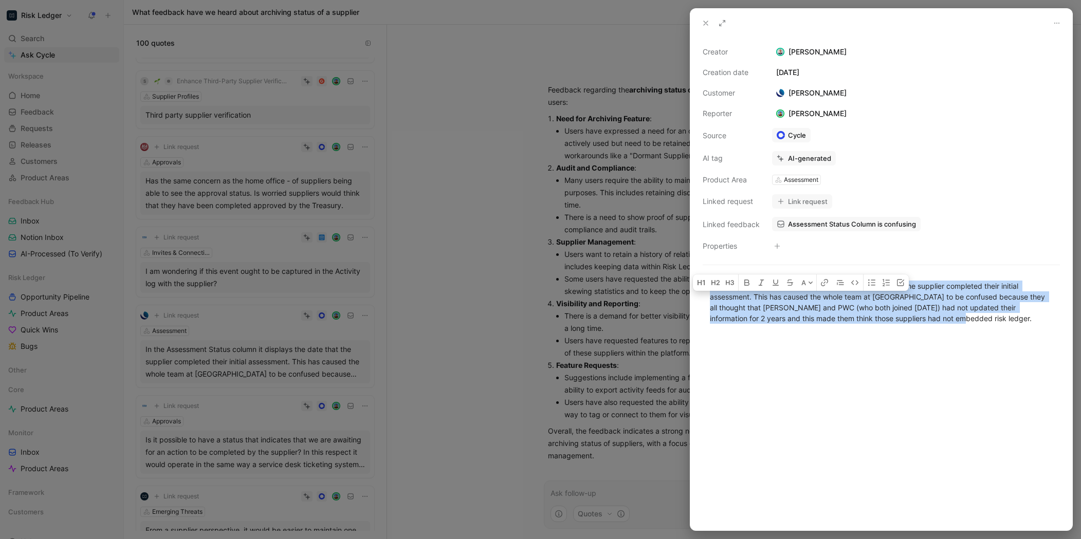
click at [783, 302] on div "In the Assessment Status column it displays the date that the supplier complete…" at bounding box center [881, 302] width 343 height 43
click at [777, 311] on div "In the Assessment Status column it displays the date that the supplier complete…" at bounding box center [881, 302] width 343 height 43
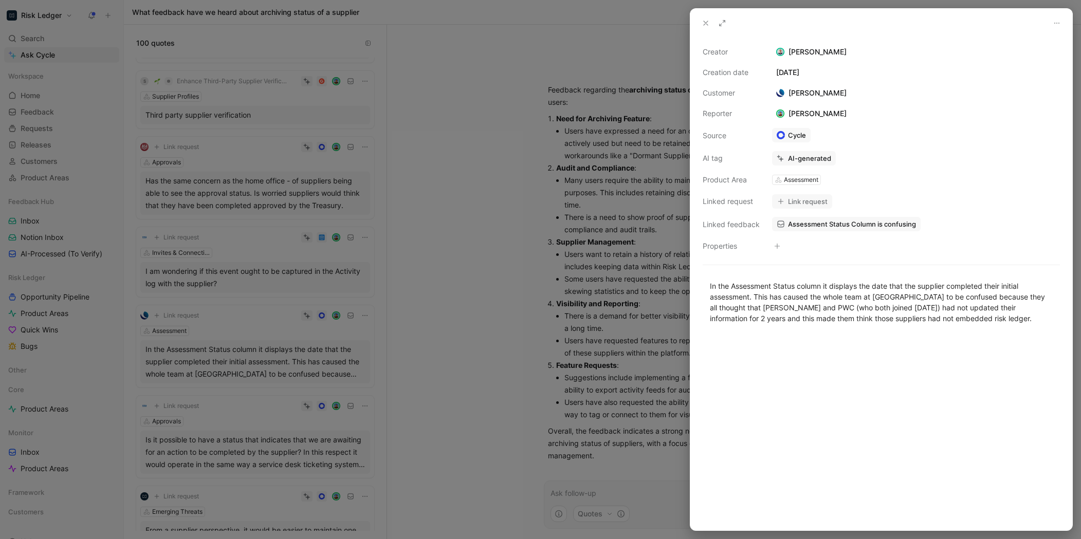
click at [304, 425] on div at bounding box center [540, 269] width 1081 height 539
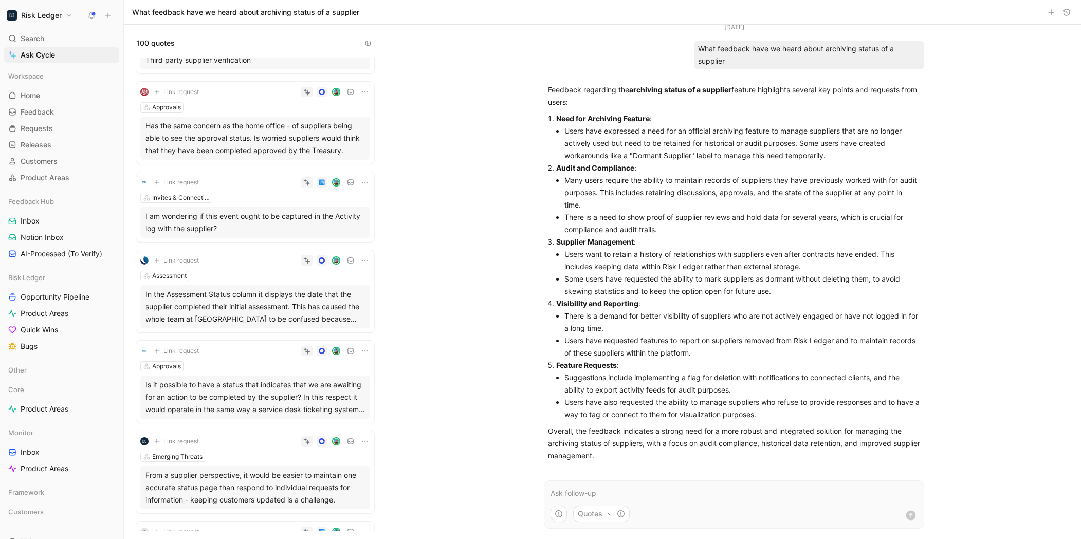
scroll to position [1850, 0]
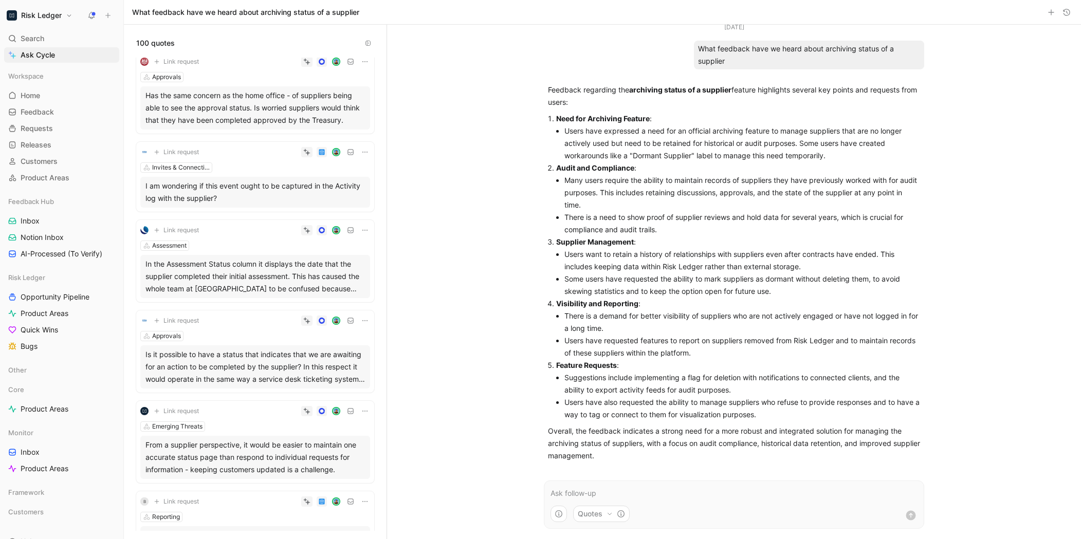
click at [298, 446] on div "From a supplier perspective, it would be easier to maintain one accurate status…" at bounding box center [256, 457] width 220 height 37
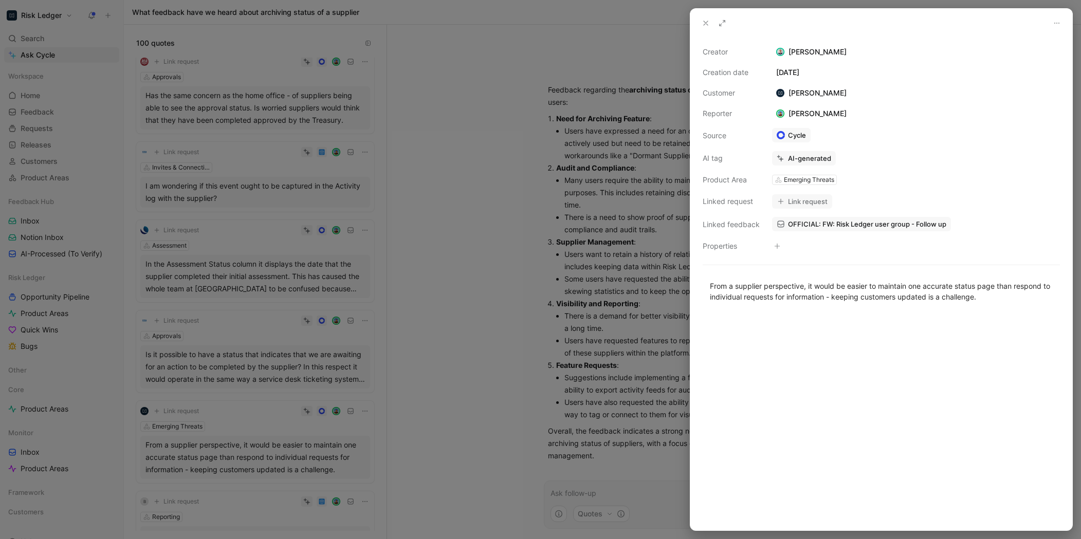
click at [298, 446] on div at bounding box center [540, 269] width 1081 height 539
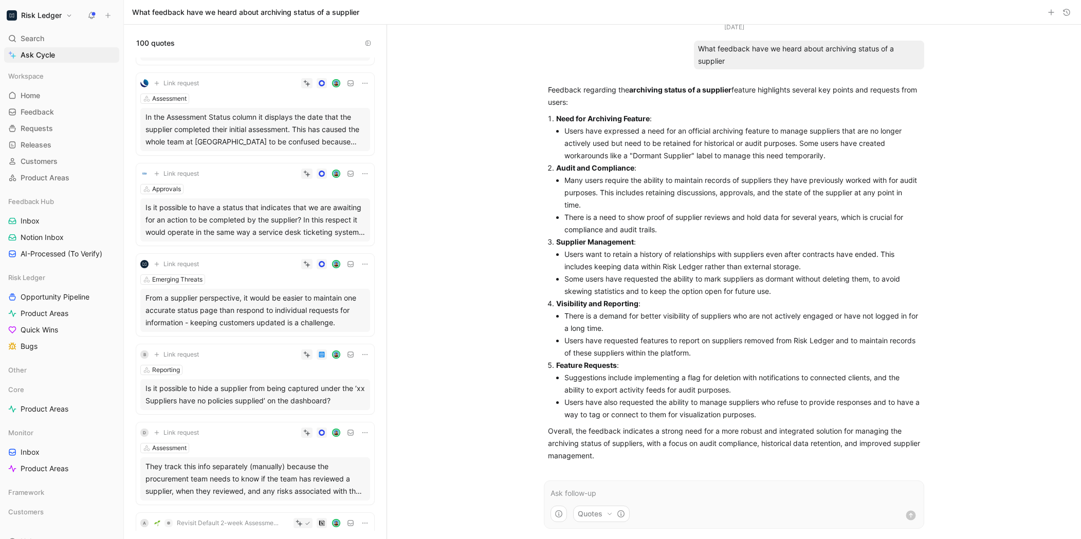
scroll to position [2068, 0]
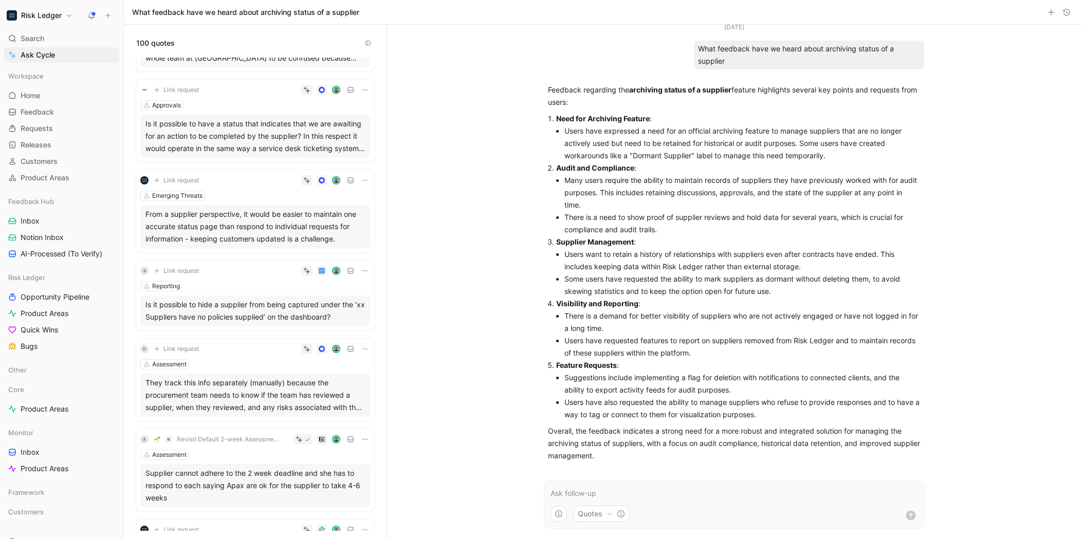
click at [298, 405] on div "They track this info separately (manually) because the procurement team needs t…" at bounding box center [256, 395] width 220 height 37
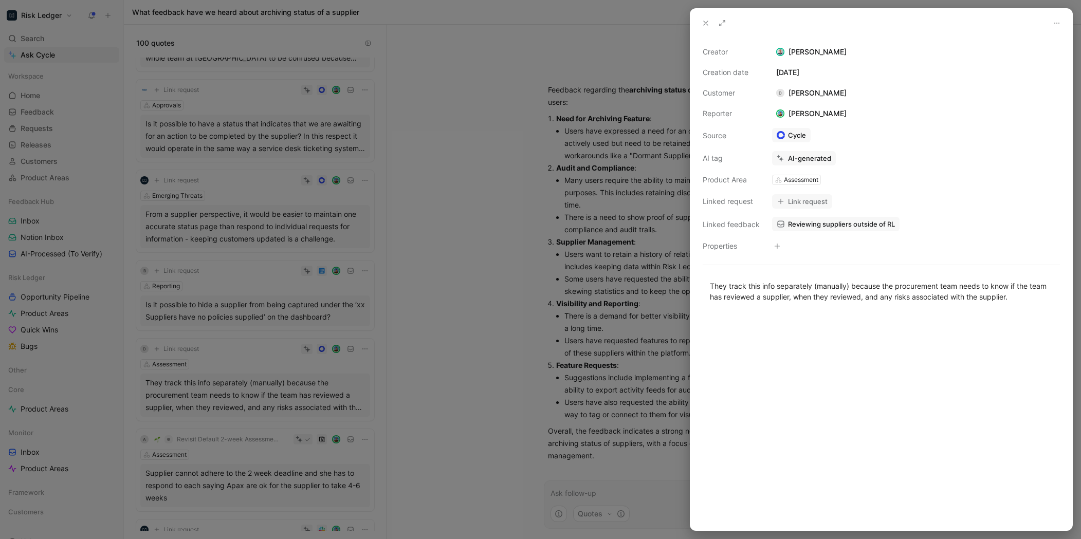
click at [298, 405] on div at bounding box center [540, 269] width 1081 height 539
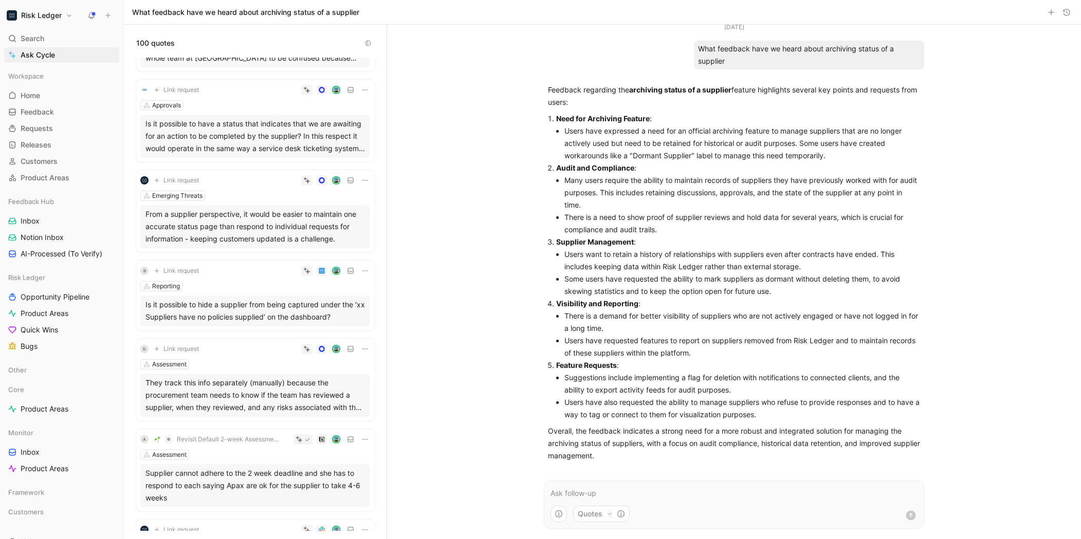
click at [259, 318] on div "Is it possible to hide a supplier from being captured under the ‘xx Suppliers h…" at bounding box center [256, 311] width 220 height 25
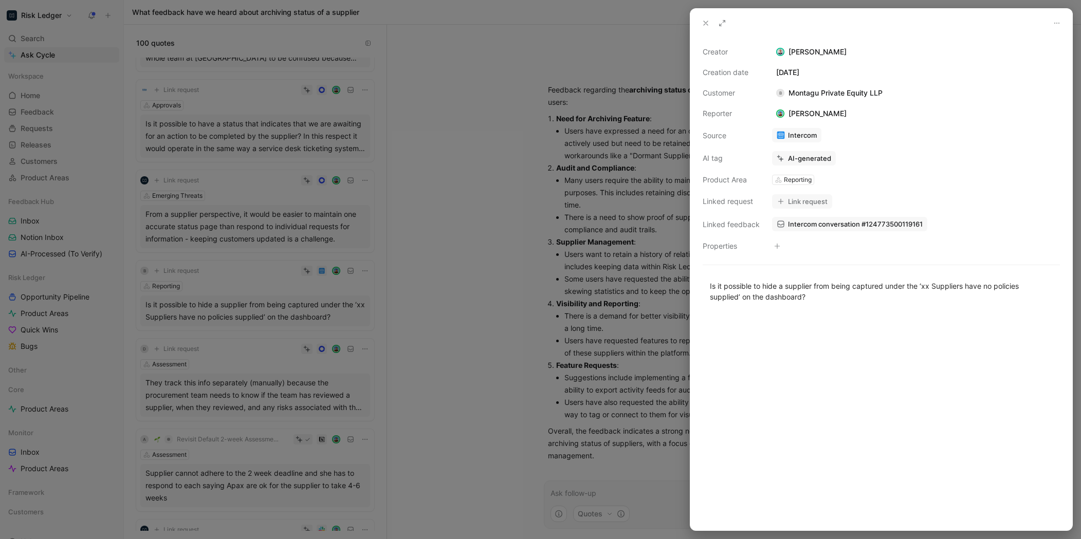
click at [263, 359] on div at bounding box center [540, 269] width 1081 height 539
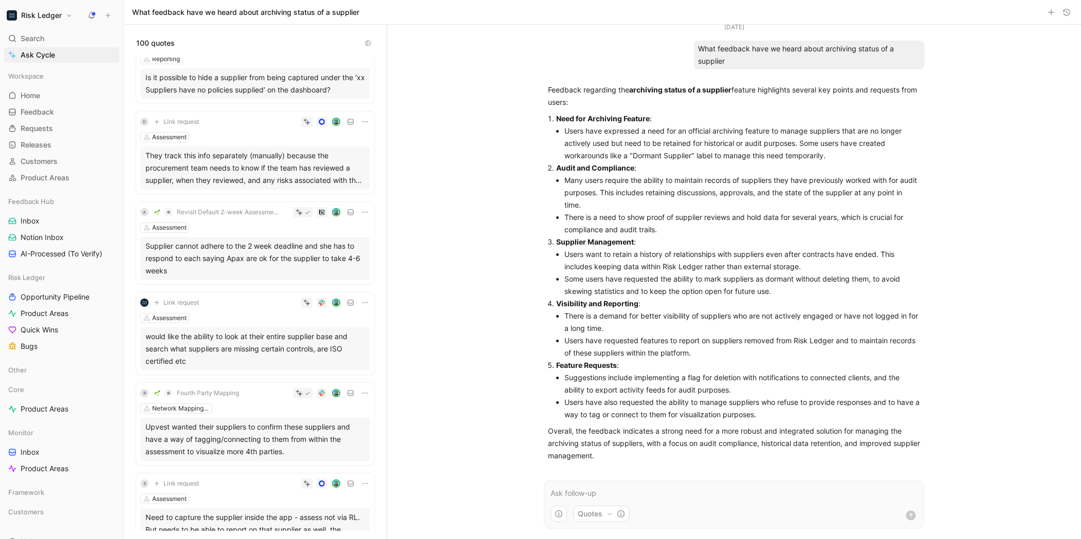
scroll to position [2318, 0]
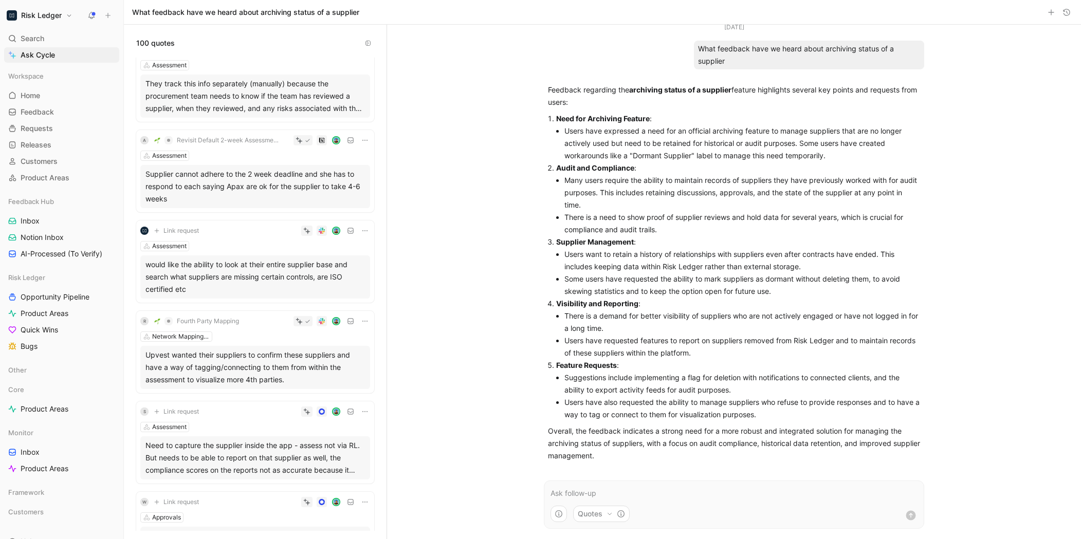
click at [262, 367] on div "Upvest wanted their suppliers to confirm these suppliers and have a way of tagg…" at bounding box center [256, 367] width 220 height 37
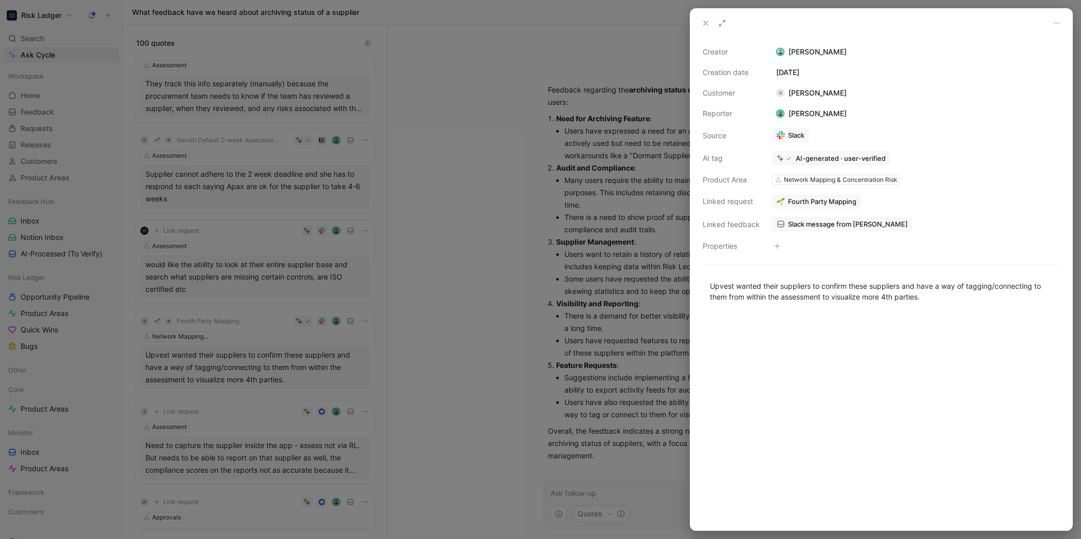
click at [420, 422] on div at bounding box center [540, 269] width 1081 height 539
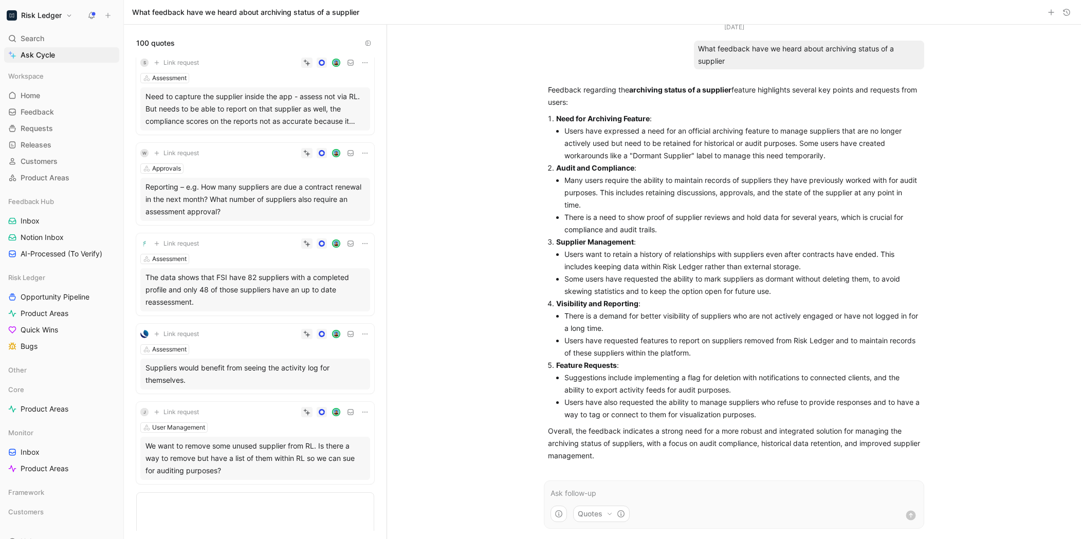
scroll to position [2671, 0]
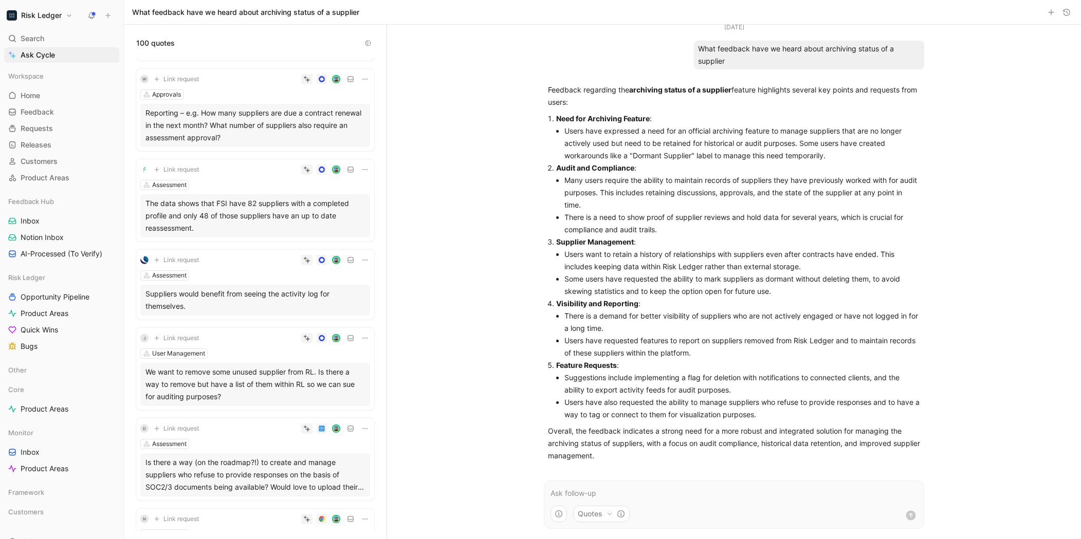
click at [682, 498] on p at bounding box center [734, 494] width 367 height 12
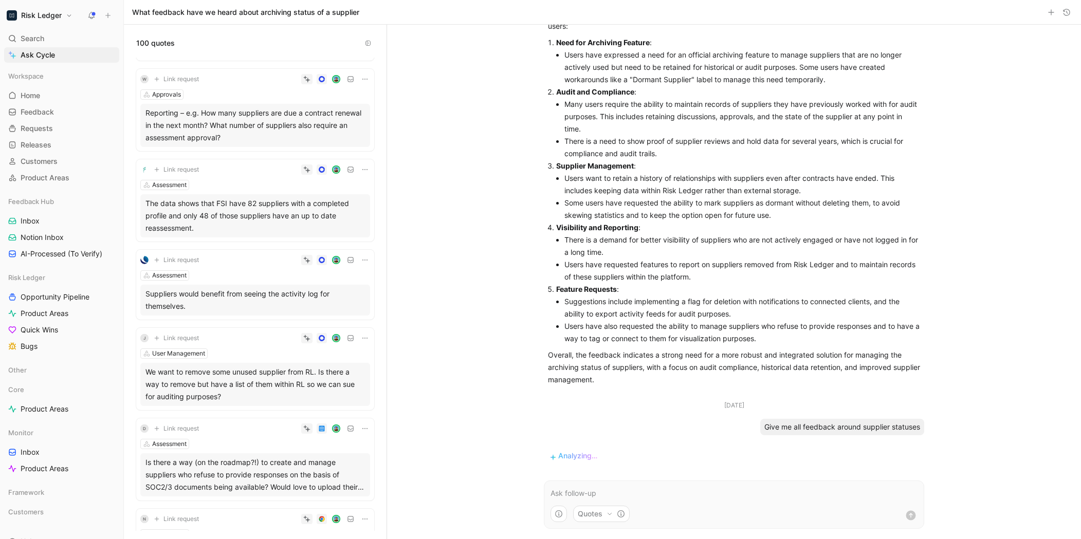
scroll to position [0, 0]
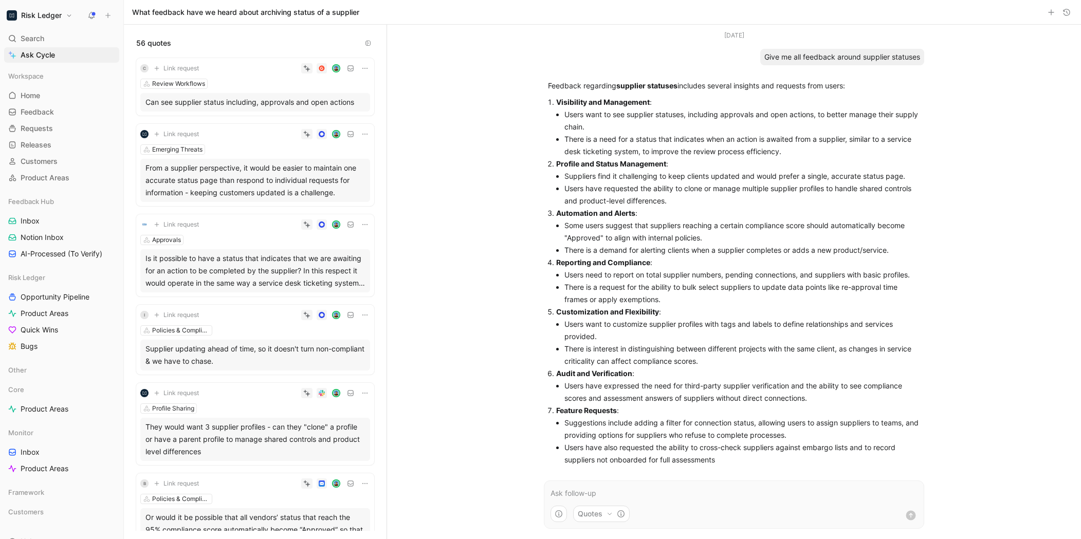
click at [613, 166] on strong "Profile and Status Management" at bounding box center [611, 163] width 110 height 9
click at [613, 183] on li "Users have requested the ability to clone or manage multiple supplier profiles …" at bounding box center [743, 195] width 356 height 25
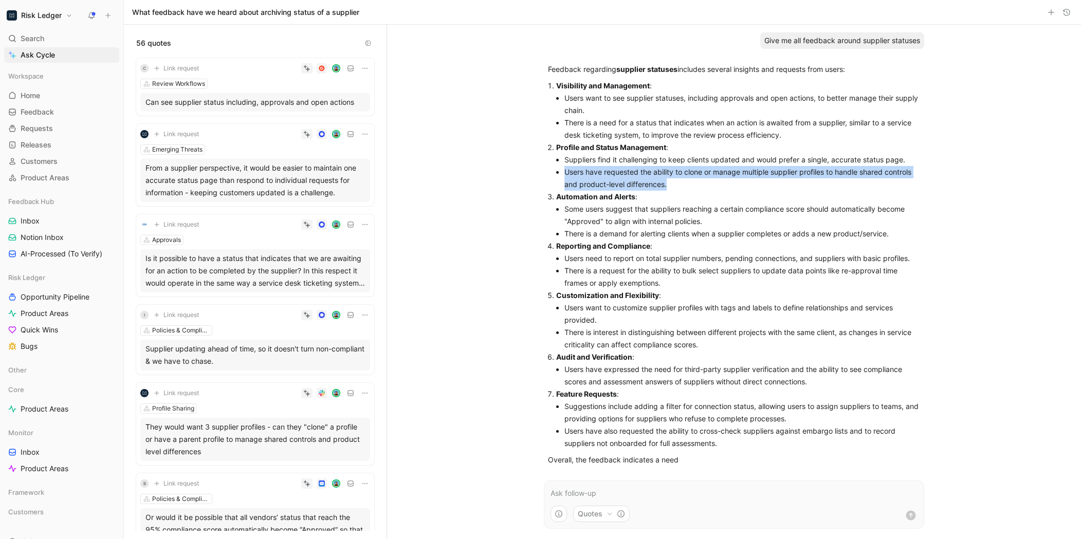
click at [613, 166] on li "Users have requested the ability to clone or manage multiple supplier profiles …" at bounding box center [743, 178] width 356 height 25
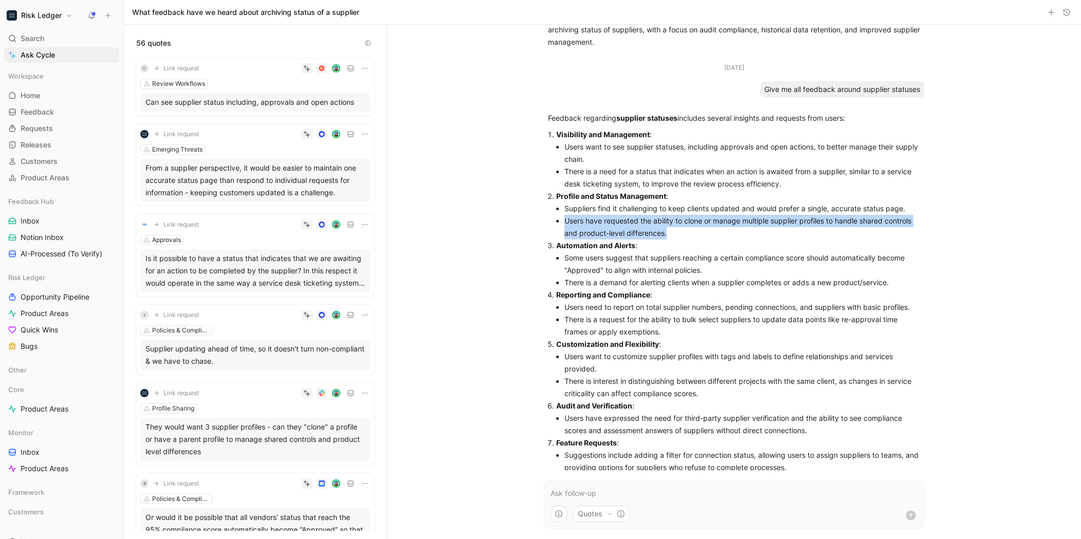
scroll to position [417, 0]
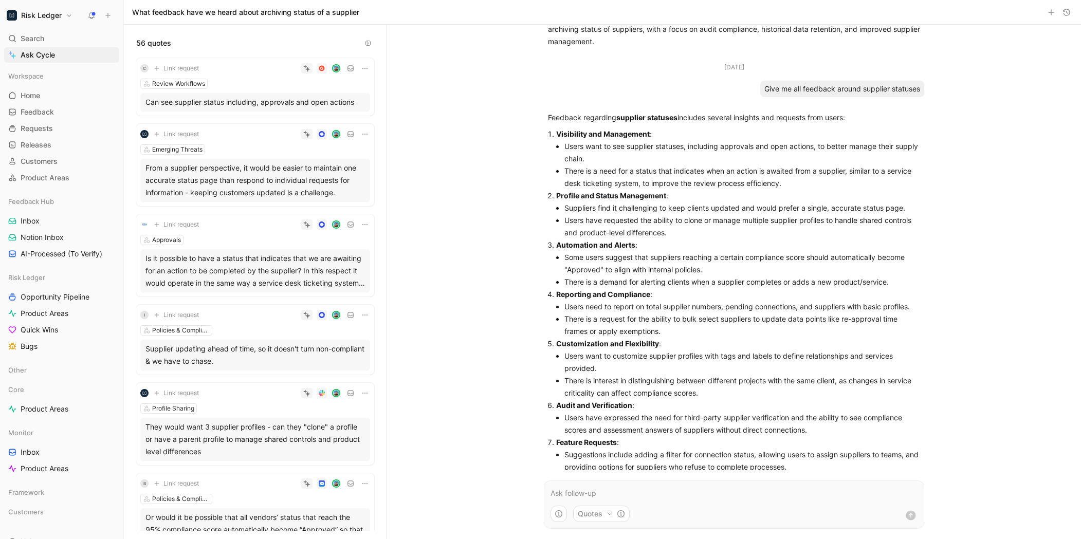
click at [610, 175] on li "There is a need for a status that indicates when an action is awaited from a su…" at bounding box center [743, 177] width 356 height 25
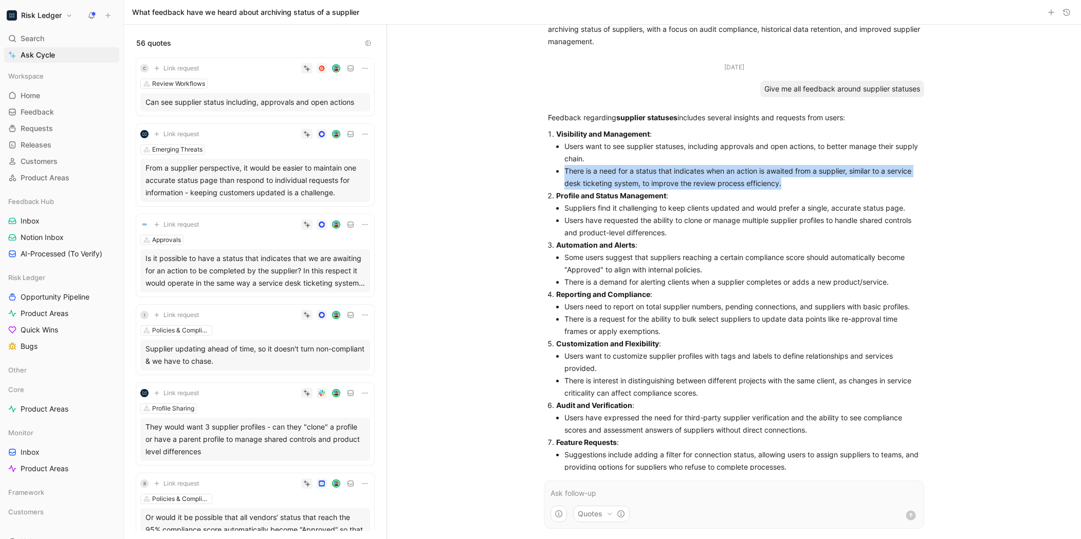
click at [610, 175] on li "There is a need for a status that indicates when an action is awaited from a su…" at bounding box center [743, 177] width 356 height 25
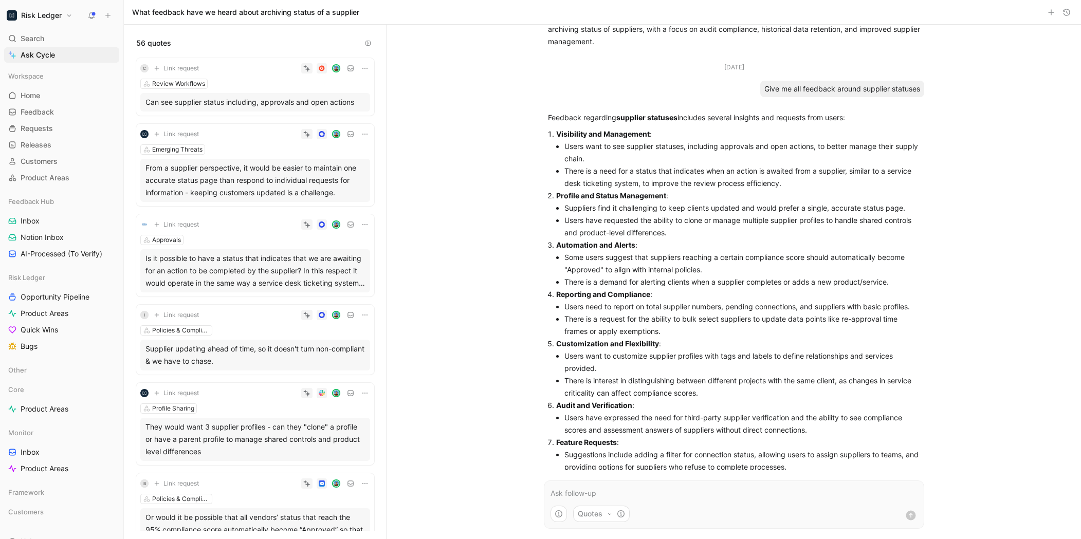
click at [602, 238] on li "Users have requested the ability to clone or manage multiple supplier profiles …" at bounding box center [743, 226] width 356 height 25
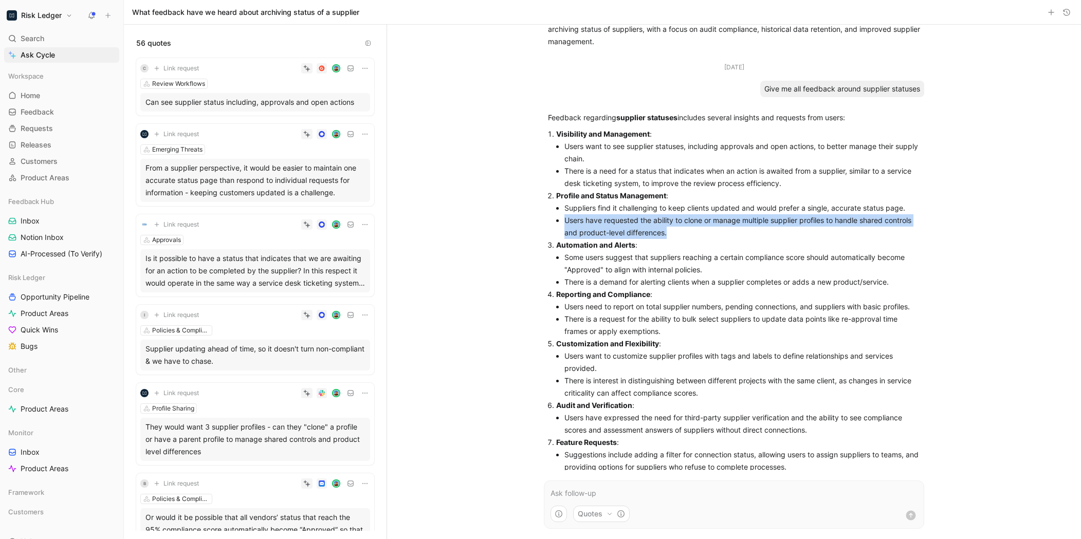
click at [602, 238] on li "Users have requested the ability to clone or manage multiple supplier profiles …" at bounding box center [743, 226] width 356 height 25
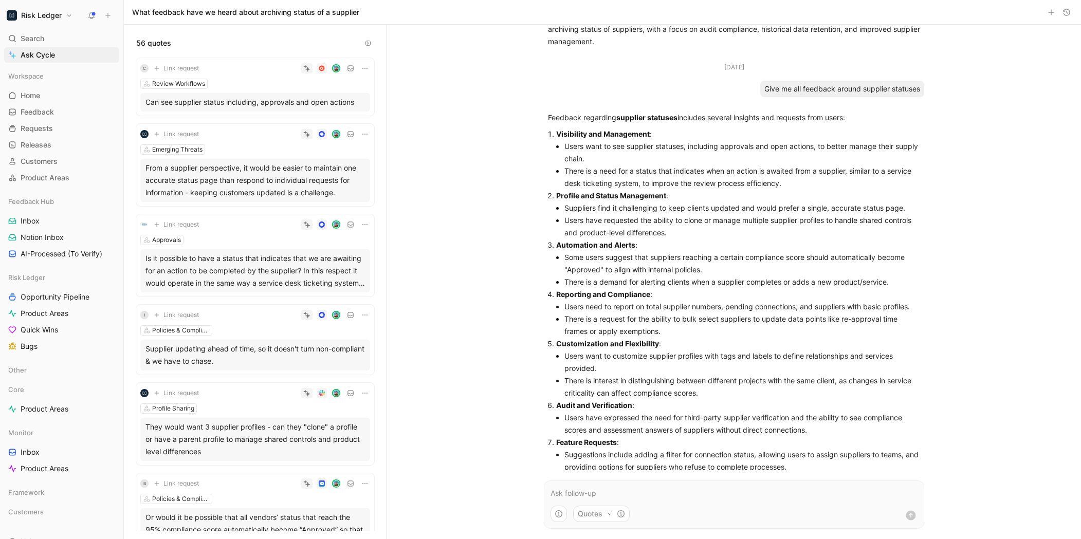
click at [613, 281] on li "There is a demand for alerting clients when a supplier completes or adds a new …" at bounding box center [743, 282] width 356 height 12
click at [629, 263] on li "Some users suggest that suppliers reaching a certain compliance score should au…" at bounding box center [743, 263] width 356 height 25
click at [625, 272] on li "Some users suggest that suppliers reaching a certain compliance score should au…" at bounding box center [743, 263] width 356 height 25
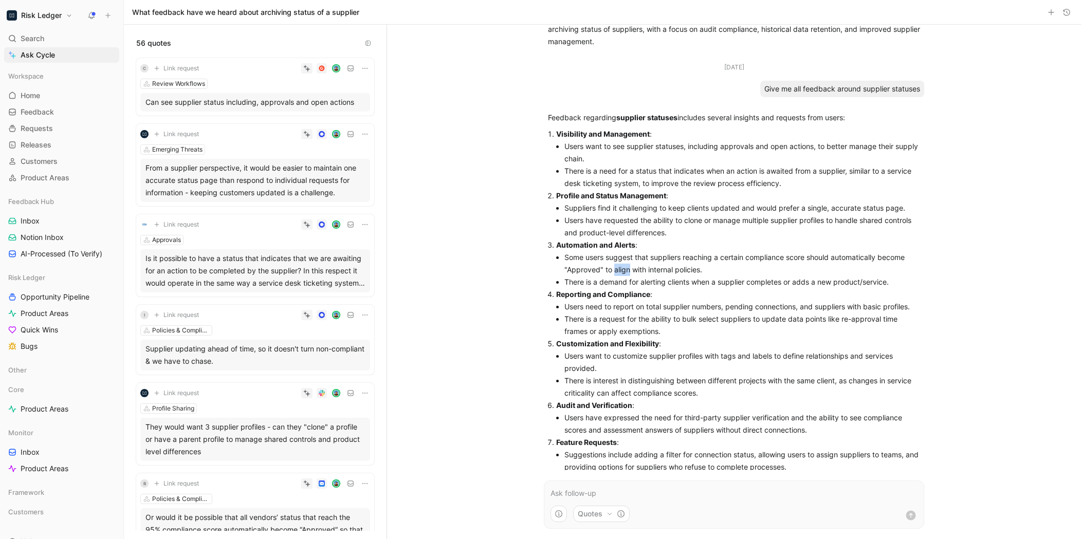
click at [625, 272] on li "Some users suggest that suppliers reaching a certain compliance score should au…" at bounding box center [743, 263] width 356 height 25
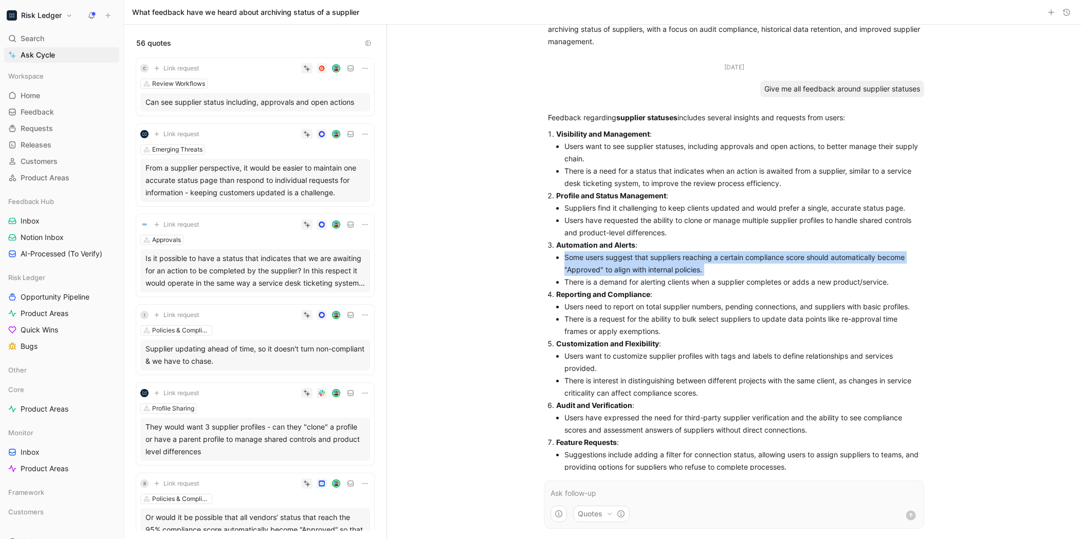
click at [625, 272] on li "Some users suggest that suppliers reaching a certain compliance score should au…" at bounding box center [743, 263] width 356 height 25
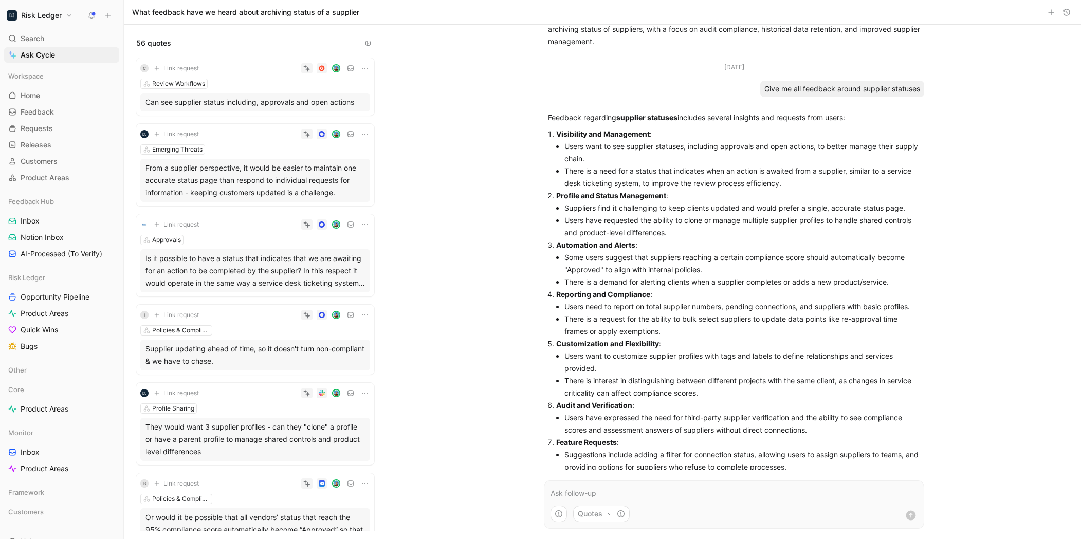
click at [639, 282] on li "There is a demand for alerting clients when a supplier completes or adds a new …" at bounding box center [743, 282] width 356 height 12
click at [644, 264] on li "Some users suggest that suppliers reaching a certain compliance score should au…" at bounding box center [743, 263] width 356 height 25
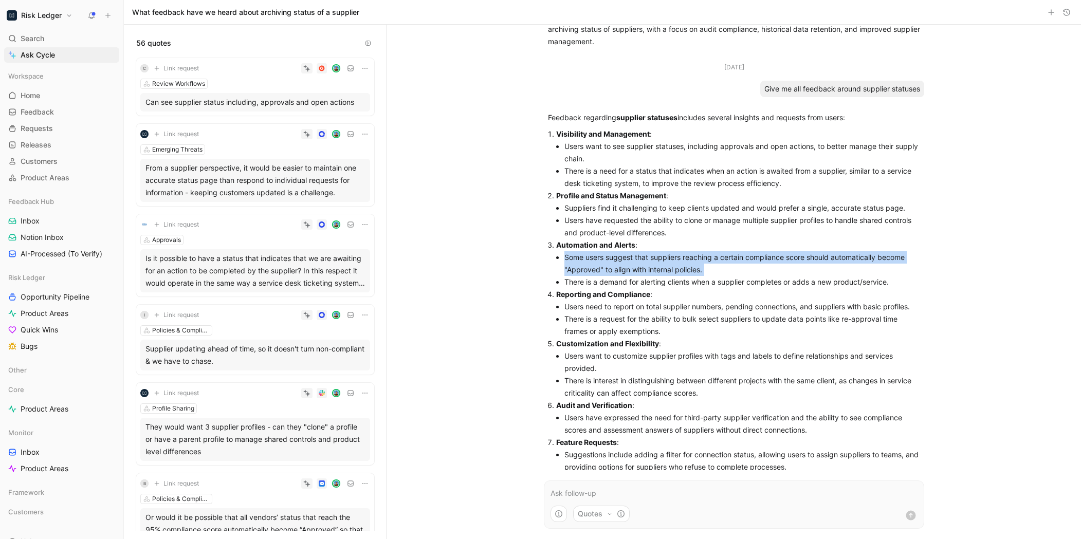
click at [644, 264] on li "Some users suggest that suppliers reaching a certain compliance score should au…" at bounding box center [743, 263] width 356 height 25
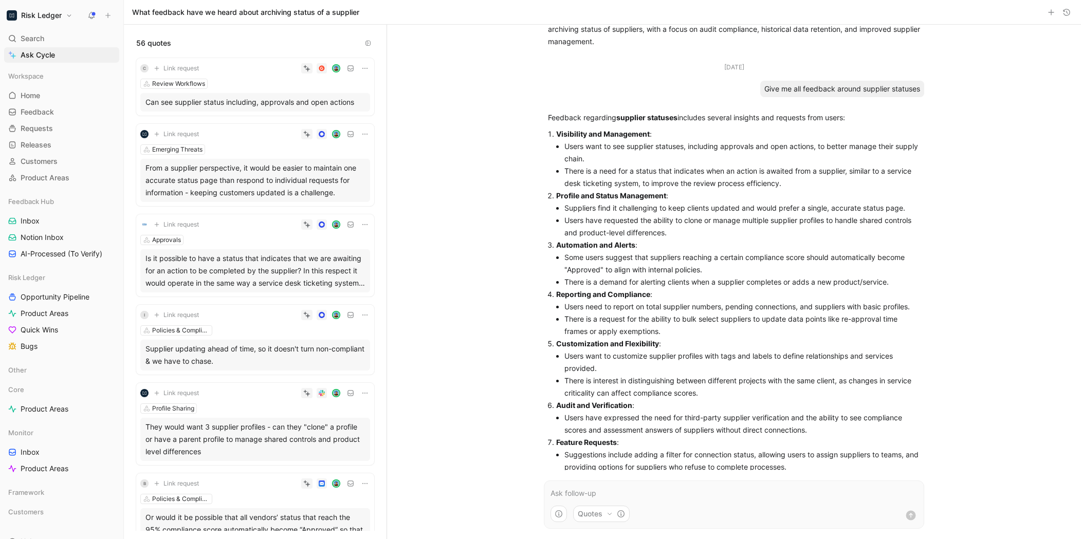
click at [643, 296] on strong "Reporting and Compliance" at bounding box center [603, 294] width 94 height 9
click at [657, 260] on li "Some users suggest that suppliers reaching a certain compliance score should au…" at bounding box center [743, 263] width 356 height 25
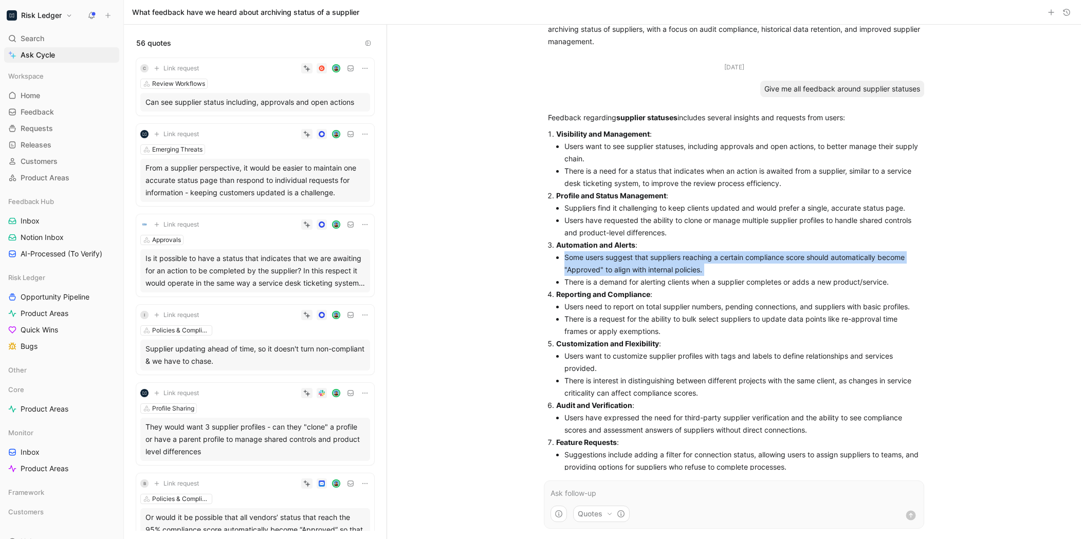
click at [657, 260] on li "Some users suggest that suppliers reaching a certain compliance score should au…" at bounding box center [743, 263] width 356 height 25
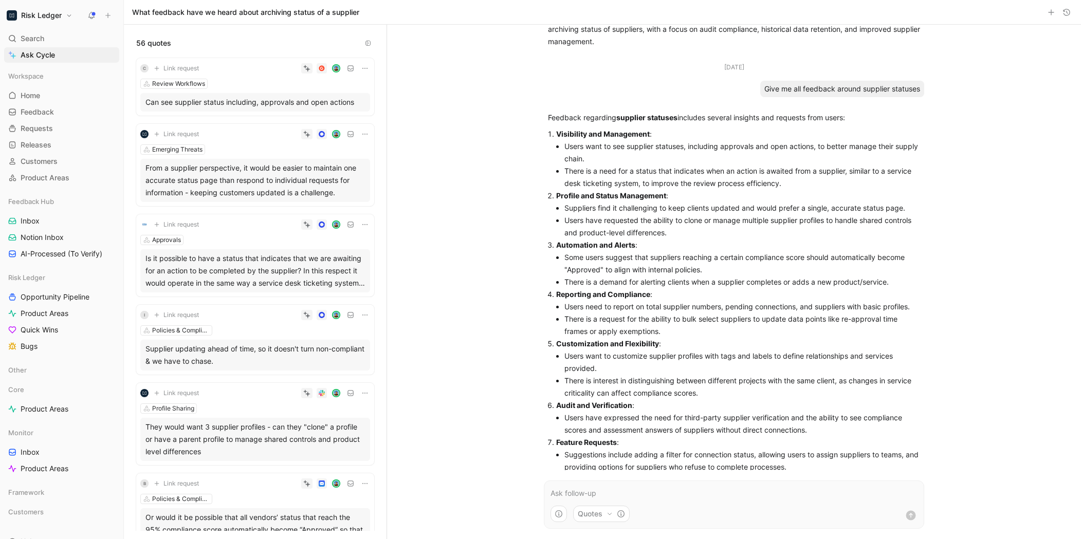
click at [646, 277] on li "There is a demand for alerting clients when a supplier completes or adds a new …" at bounding box center [743, 282] width 356 height 12
click at [646, 306] on li "Users need to report on total supplier numbers, pending connections, and suppli…" at bounding box center [743, 307] width 356 height 12
click at [651, 283] on li "There is a demand for alerting clients when a supplier completes or adds a new …" at bounding box center [743, 282] width 356 height 12
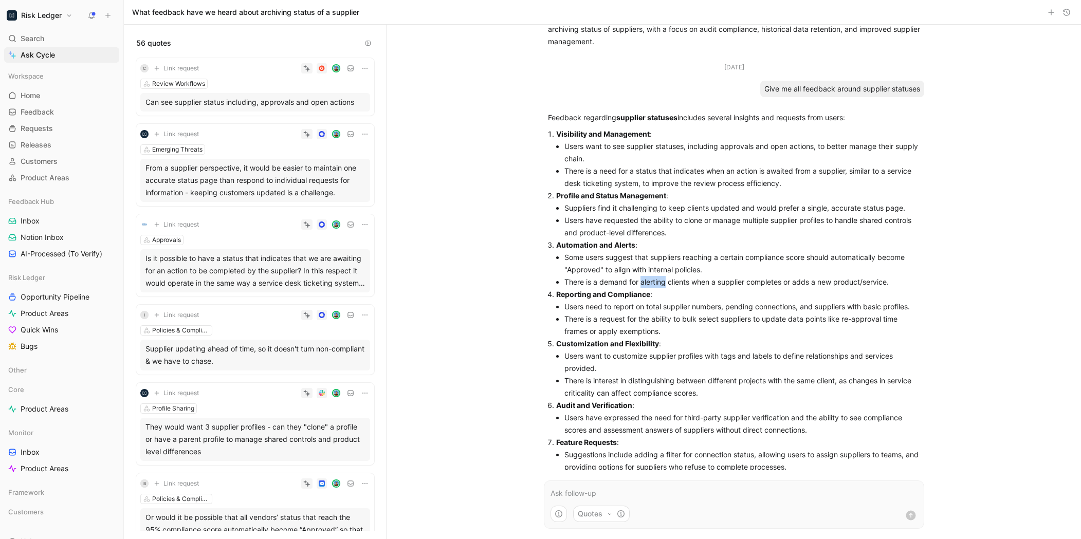
click at [651, 283] on li "There is a demand for alerting clients when a supplier completes or adds a new …" at bounding box center [743, 282] width 356 height 12
click at [651, 306] on li "Users need to report on total supplier numbers, pending connections, and suppli…" at bounding box center [743, 307] width 356 height 12
click at [638, 360] on li "Users want to customize supplier profiles with tags and labels to define relati…" at bounding box center [743, 362] width 356 height 25
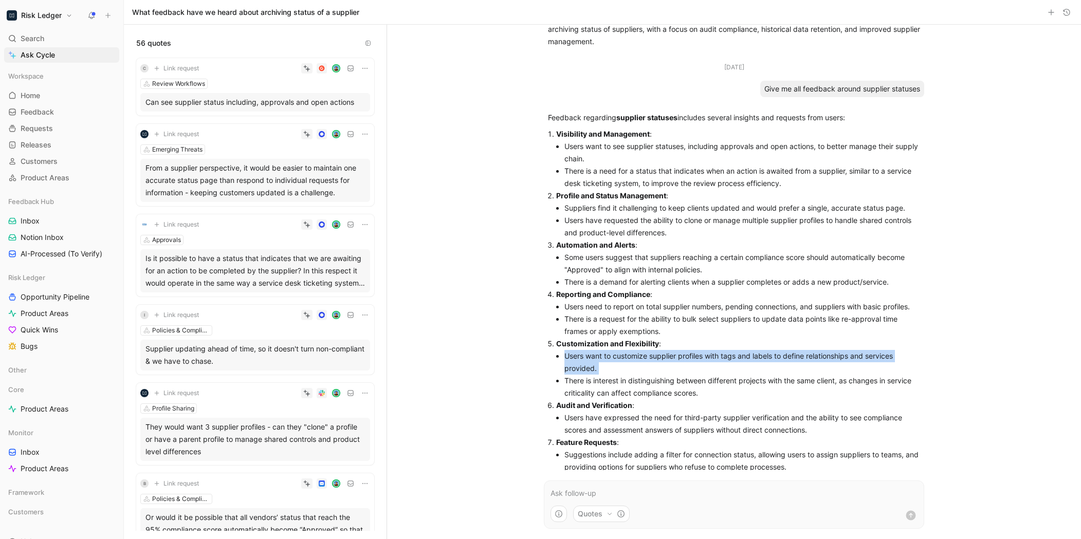
click at [637, 369] on li "Users want to customize supplier profiles with tags and labels to define relati…" at bounding box center [743, 362] width 356 height 25
click at [631, 384] on li "There is interest in distinguishing between different projects with the same cl…" at bounding box center [743, 387] width 356 height 25
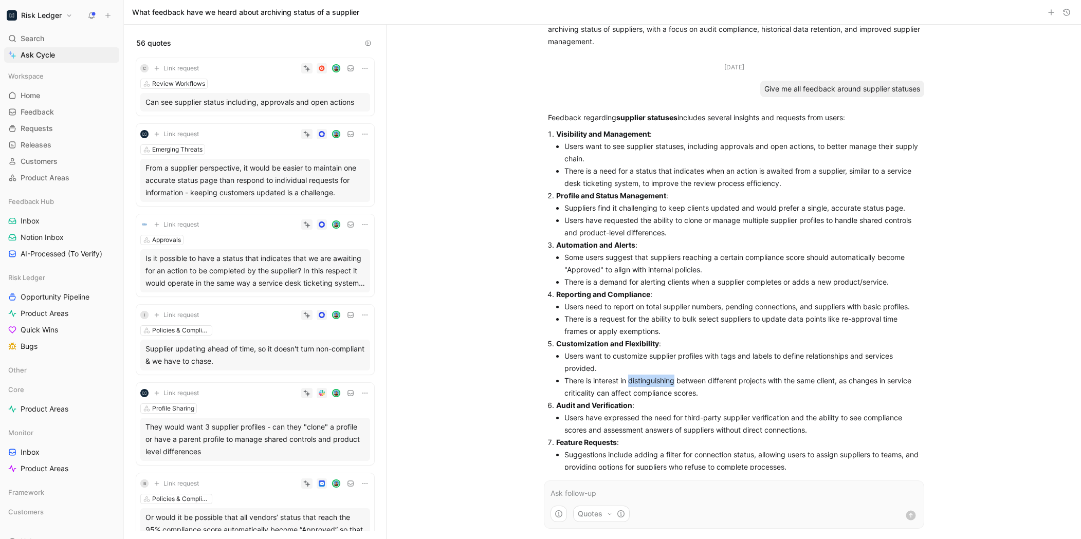
click at [631, 384] on li "There is interest in distinguishing between different projects with the same cl…" at bounding box center [743, 387] width 356 height 25
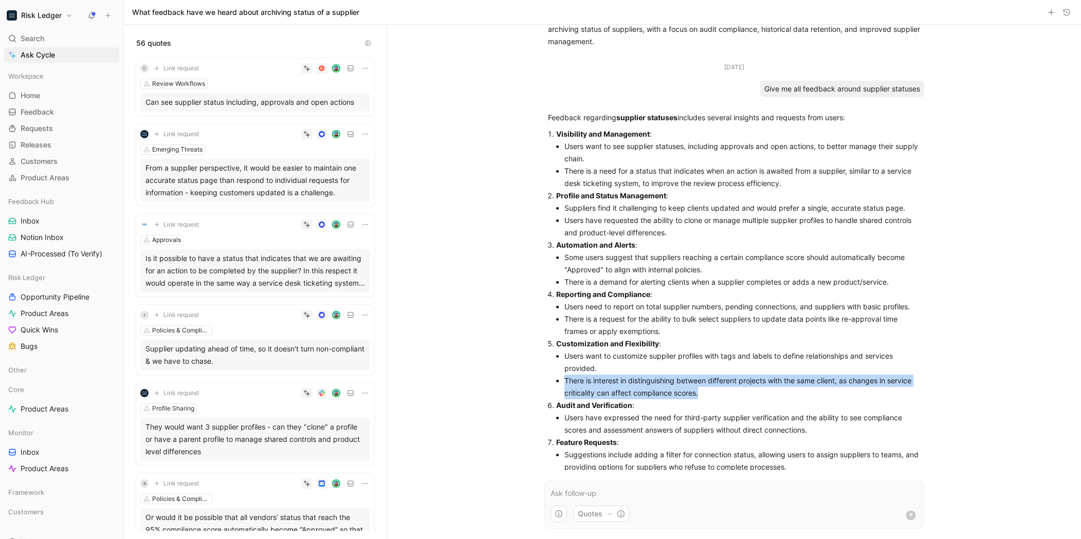
click at [631, 384] on li "There is interest in distinguishing between different projects with the same cl…" at bounding box center [743, 387] width 356 height 25
click at [631, 387] on li "There is interest in distinguishing between different projects with the same cl…" at bounding box center [743, 387] width 356 height 25
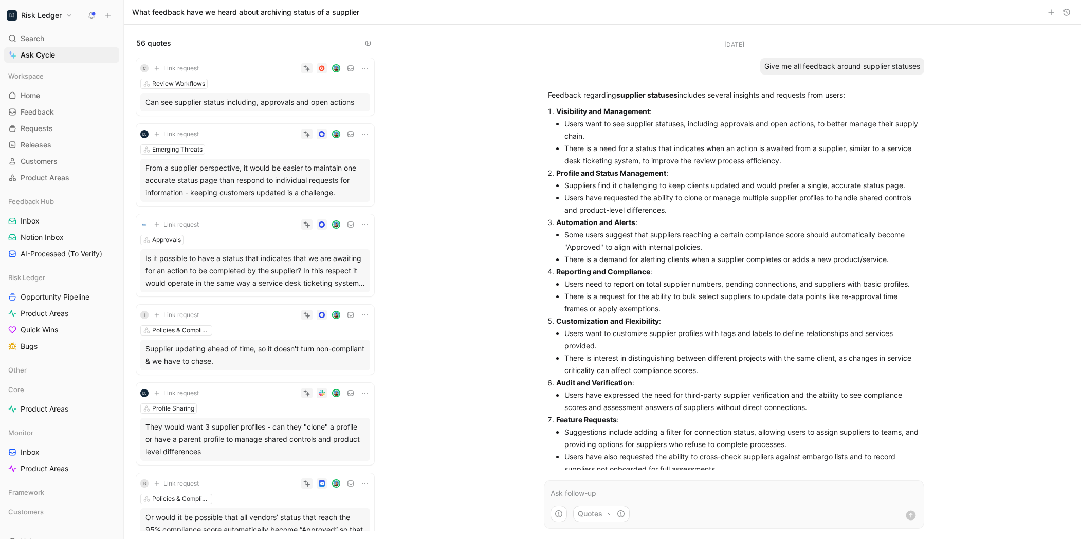
scroll to position [482, 0]
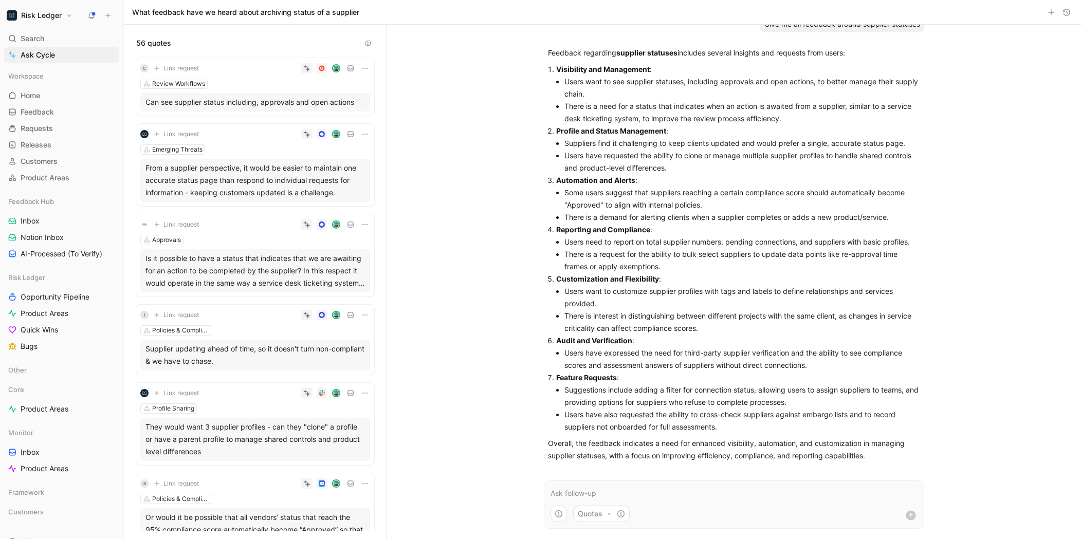
click at [628, 400] on li "Suggestions include adding a filter for connection status, allowing users to as…" at bounding box center [743, 396] width 356 height 25
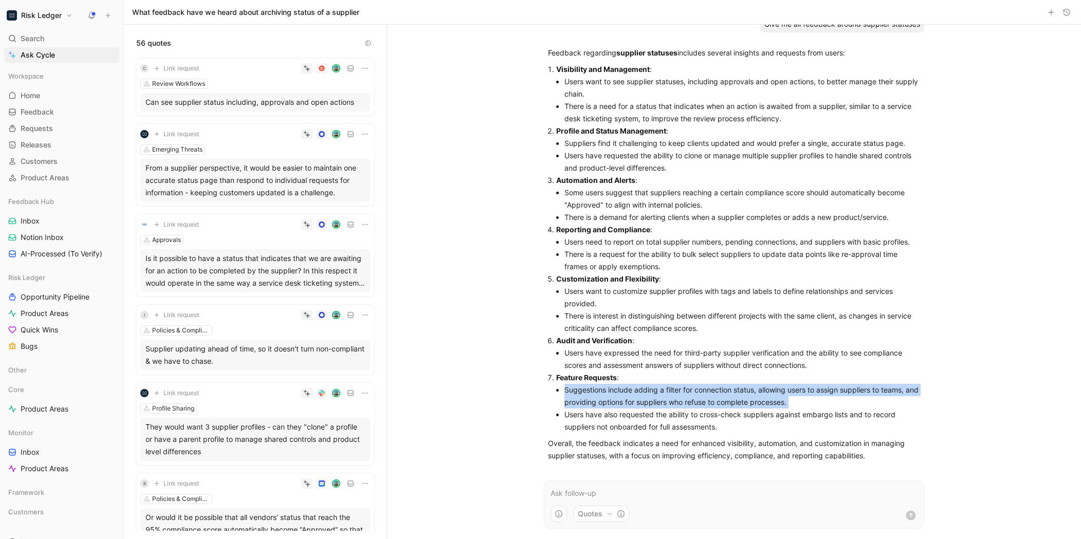
click at [628, 400] on li "Suggestions include adding a filter for connection status, allowing users to as…" at bounding box center [743, 396] width 356 height 25
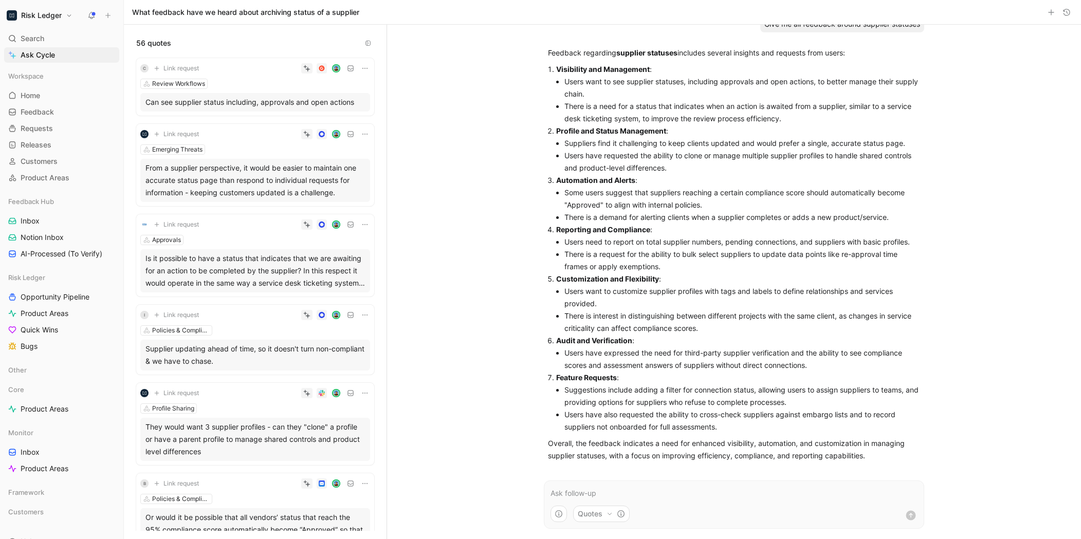
click at [633, 409] on li "Users have also requested the ability to cross-check suppliers against embargo …" at bounding box center [743, 421] width 356 height 25
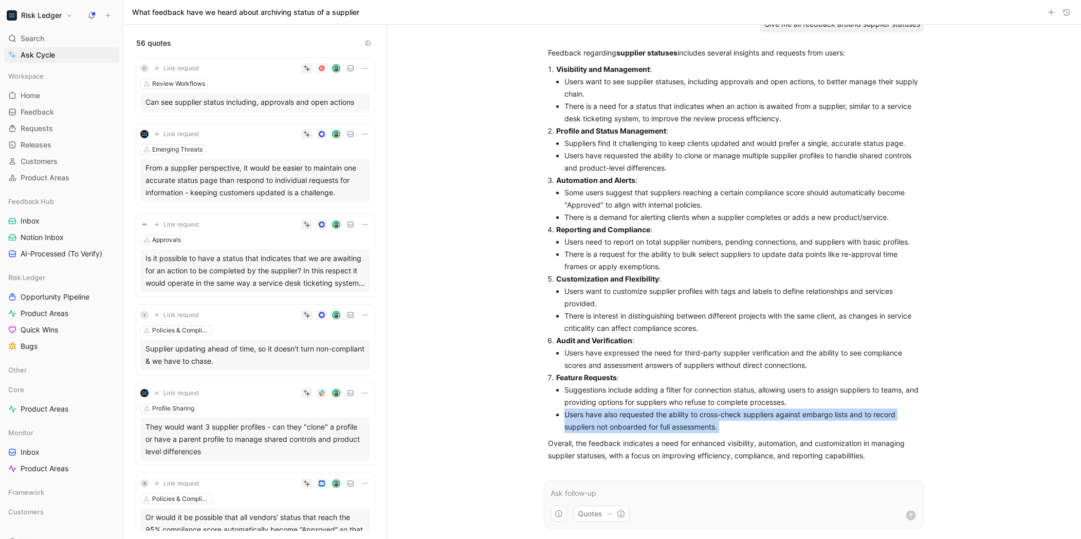
click at [633, 409] on li "Users have also requested the ability to cross-check suppliers against embargo …" at bounding box center [743, 421] width 356 height 25
click at [633, 426] on li "Users have also requested the ability to cross-check suppliers against embargo …" at bounding box center [743, 421] width 356 height 25
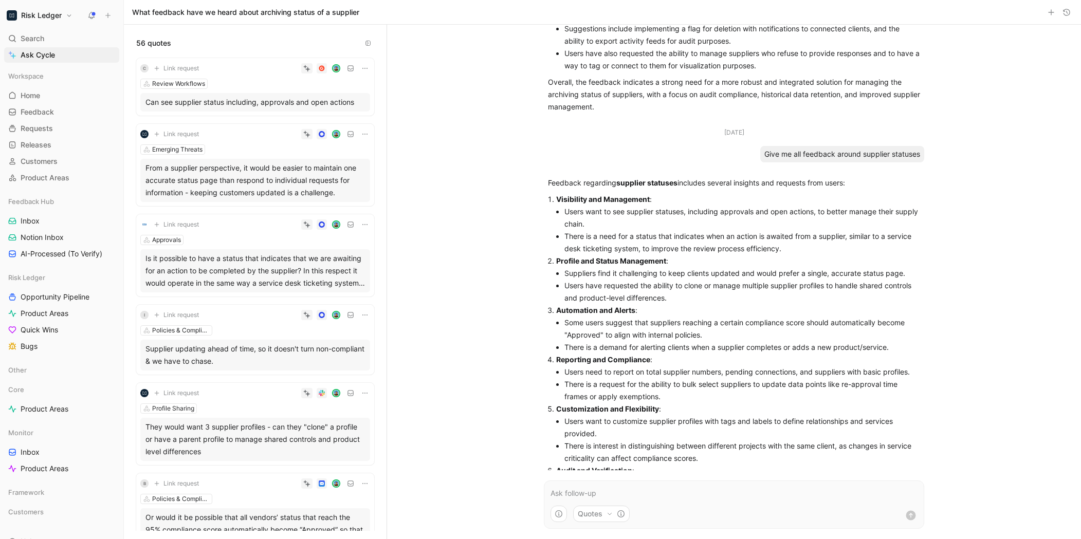
scroll to position [335, 0]
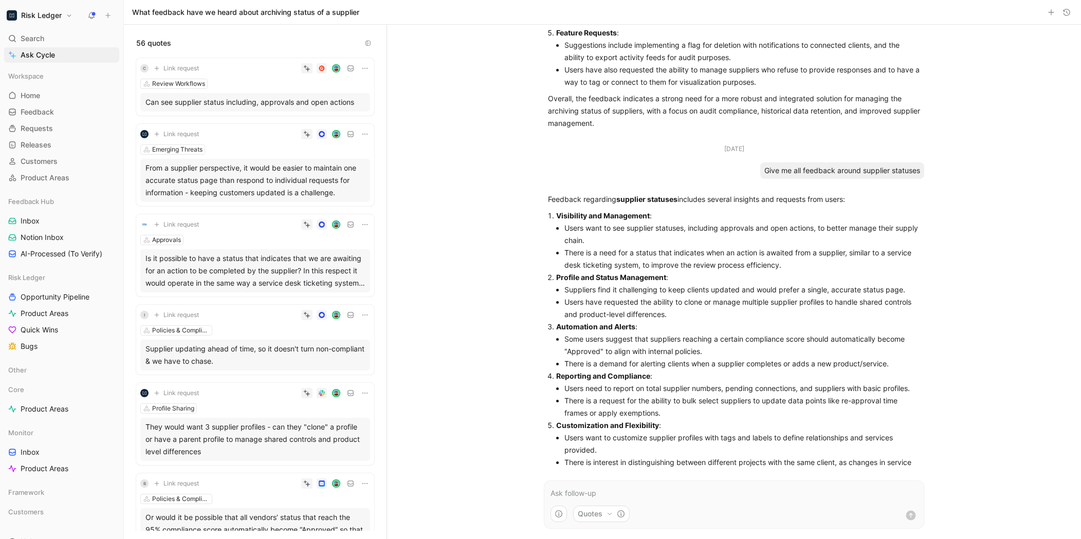
click at [659, 259] on li "There is a need for a status that indicates when an action is awaited from a su…" at bounding box center [743, 259] width 356 height 25
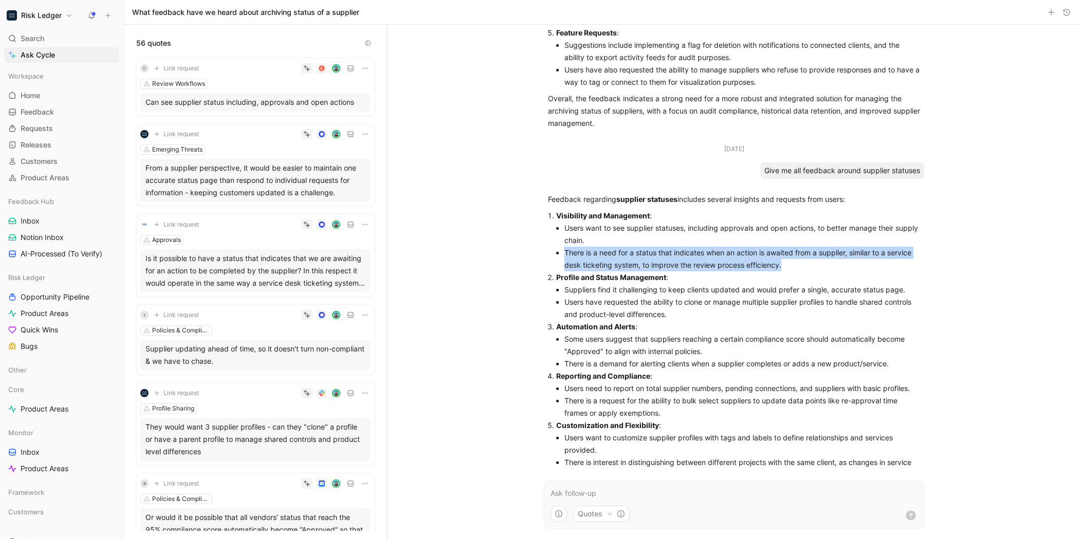
click at [659, 259] on li "There is a need for a status that indicates when an action is awaited from a su…" at bounding box center [743, 259] width 356 height 25
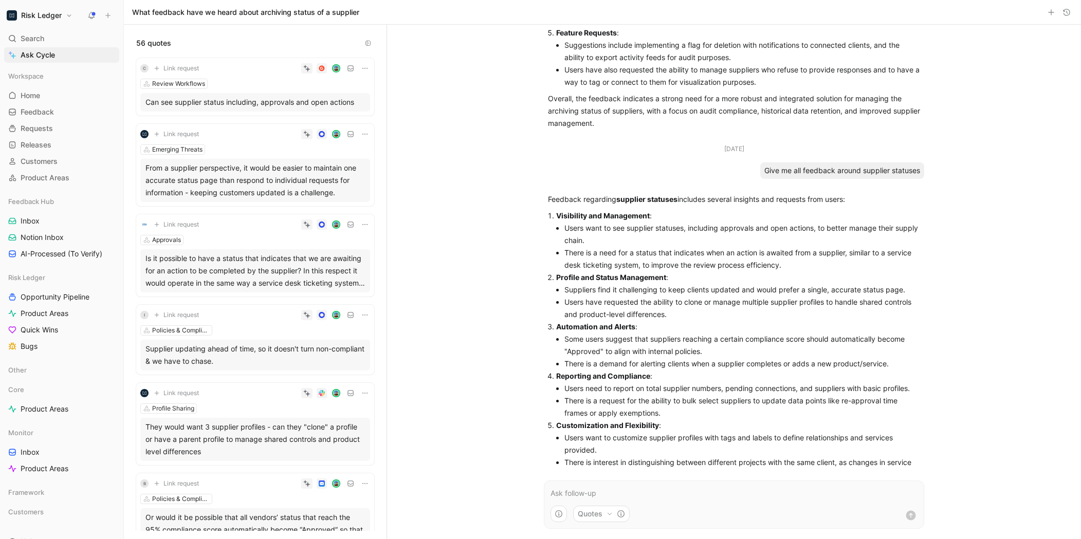
click at [659, 259] on li "There is a need for a status that indicates when an action is awaited from a su…" at bounding box center [743, 259] width 356 height 25
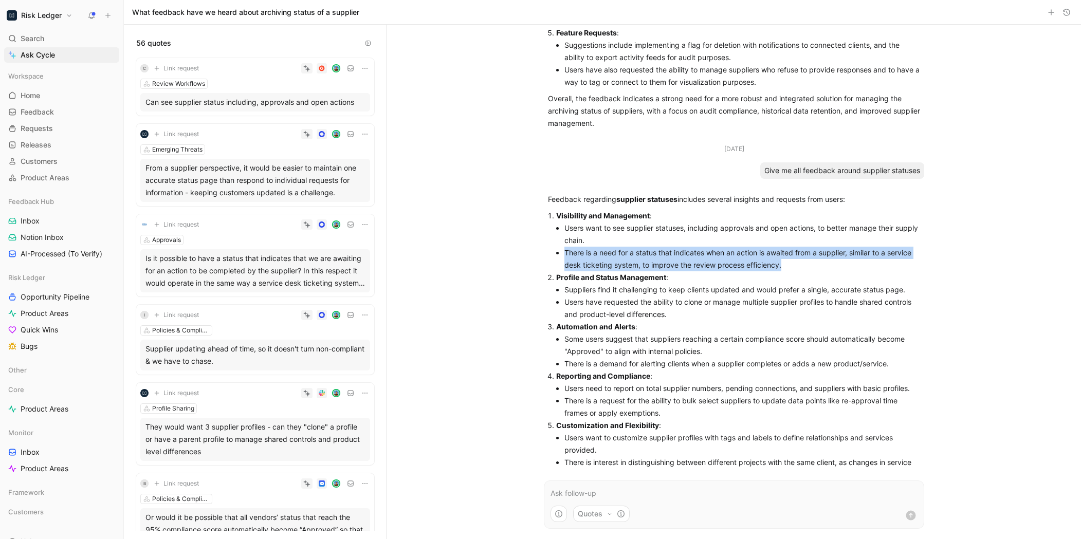
click at [659, 259] on li "There is a need for a status that indicates when an action is awaited from a su…" at bounding box center [743, 259] width 356 height 25
copy ol "There is a need for a status that indicates when an action is awaited from a su…"
